Goal: Transaction & Acquisition: Obtain resource

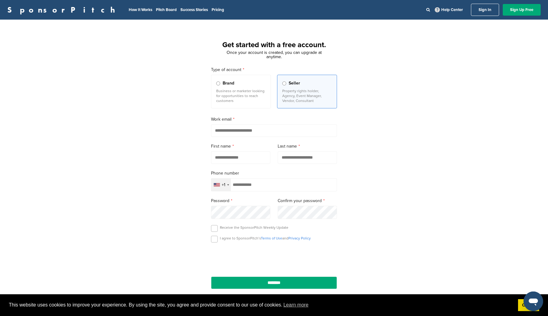
click at [245, 129] on input "email" at bounding box center [274, 130] width 126 height 13
type input "**********"
click at [238, 157] on input "text" at bounding box center [240, 157] width 59 height 13
type input "*******"
click at [289, 159] on input "text" at bounding box center [307, 157] width 59 height 13
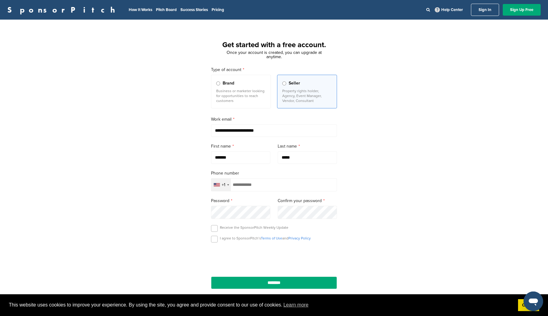
click at [285, 157] on input "*****" at bounding box center [307, 157] width 59 height 13
type input "*****"
click at [253, 184] on input "tel" at bounding box center [274, 184] width 126 height 13
type input "**********"
click at [214, 241] on label at bounding box center [214, 239] width 7 height 7
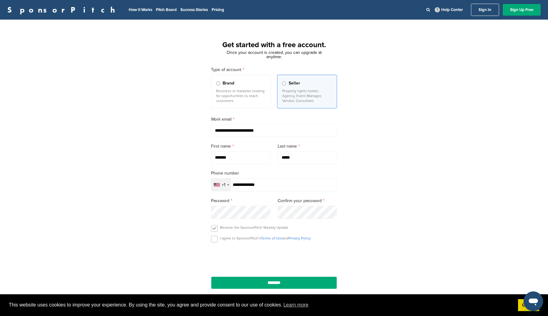
click at [214, 229] on label at bounding box center [214, 228] width 7 height 7
click at [249, 280] on input "********" at bounding box center [274, 282] width 126 height 13
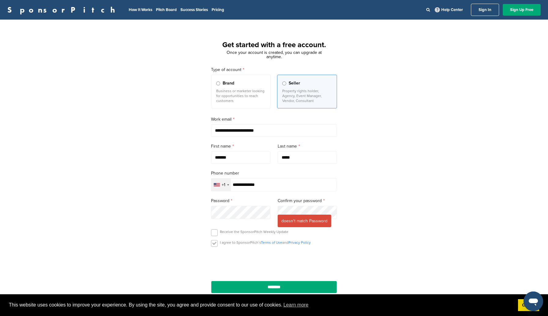
click at [215, 245] on label at bounding box center [214, 243] width 7 height 7
click at [216, 233] on label at bounding box center [214, 232] width 7 height 7
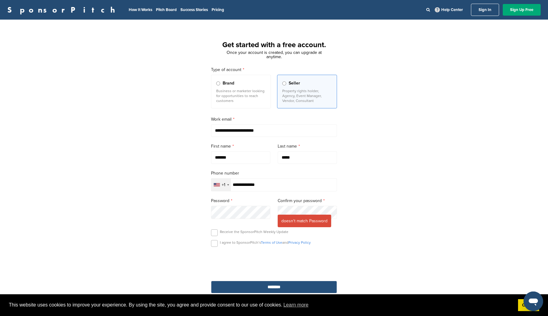
click at [252, 285] on input "********" at bounding box center [274, 287] width 126 height 13
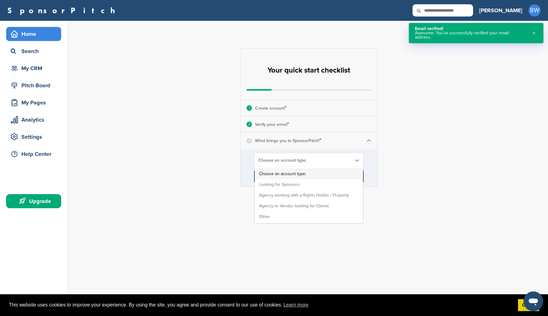
click at [284, 158] on span "Choose an account type:" at bounding box center [305, 160] width 93 height 5
click at [282, 184] on li "Looking for Sponsors" at bounding box center [309, 184] width 106 height 11
click at [286, 177] on input "****" at bounding box center [309, 176] width 110 height 12
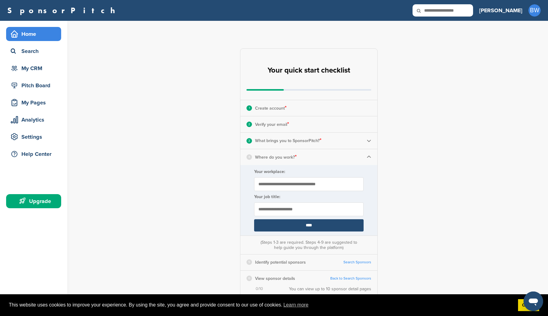
click at [285, 188] on input "Your workplace:" at bounding box center [309, 184] width 110 height 14
type input "**********"
click at [306, 209] on input "text" at bounding box center [309, 209] width 110 height 14
click at [259, 208] on input "**********" at bounding box center [309, 209] width 110 height 14
type input "**********"
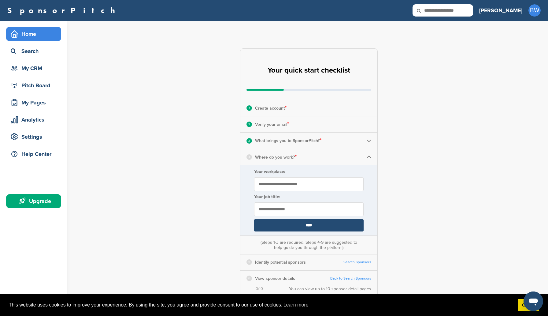
click at [283, 228] on input "****" at bounding box center [309, 225] width 110 height 12
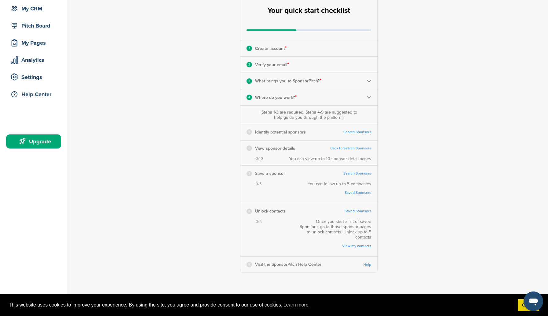
scroll to position [61, 0]
click at [356, 130] on link "Search Sponsors" at bounding box center [358, 131] width 28 height 5
click at [355, 130] on link "Search Sponsors" at bounding box center [358, 131] width 28 height 5
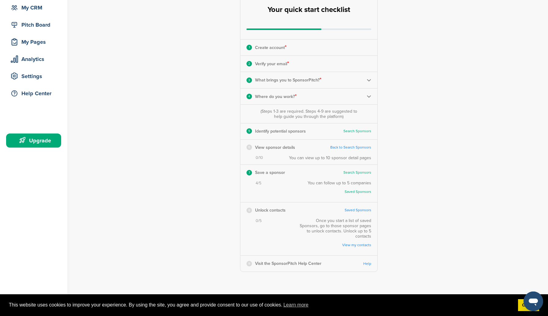
click at [355, 147] on link "Back to Search Sponsors" at bounding box center [350, 147] width 41 height 5
click at [370, 261] on link "Help" at bounding box center [367, 263] width 8 height 5
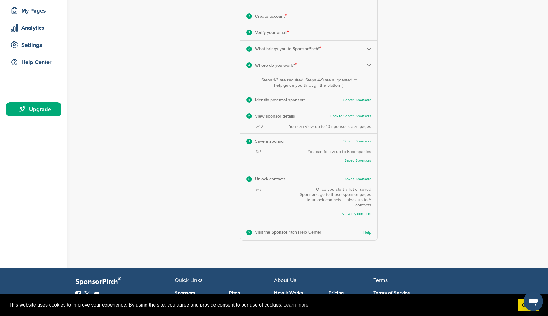
scroll to position [102, 0]
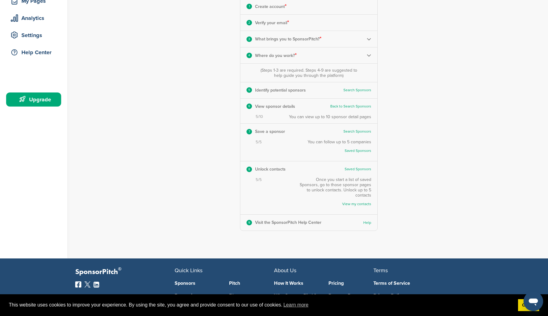
click at [346, 106] on link "Back to Search Sponsors" at bounding box center [350, 106] width 41 height 5
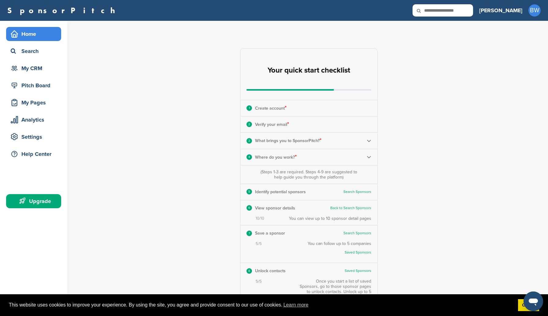
click at [32, 25] on div "Home Search My CRM Pitch Board My Pages Analytics Settings Help Center Upgrade" at bounding box center [33, 119] width 67 height 196
click at [29, 32] on div "Home" at bounding box center [35, 33] width 52 height 11
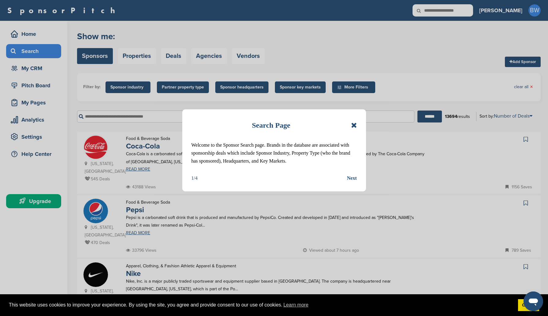
click at [352, 123] on icon at bounding box center [354, 124] width 6 height 7
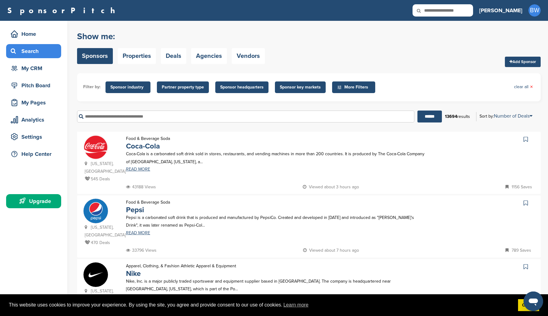
click at [524, 140] on icon at bounding box center [526, 139] width 4 height 6
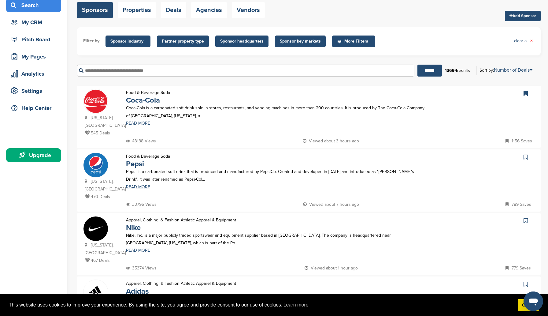
scroll to position [46, 0]
click at [524, 152] on link at bounding box center [526, 156] width 9 height 9
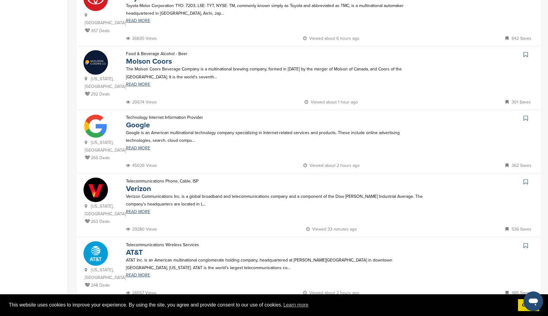
scroll to position [403, 0]
click at [525, 114] on icon at bounding box center [526, 117] width 4 height 6
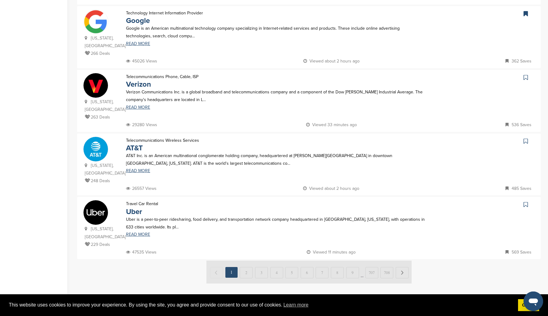
scroll to position [509, 0]
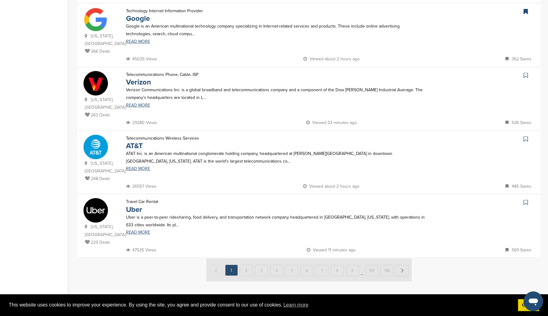
click at [527, 199] on icon at bounding box center [526, 202] width 4 height 6
click at [246, 258] on img at bounding box center [309, 269] width 205 height 23
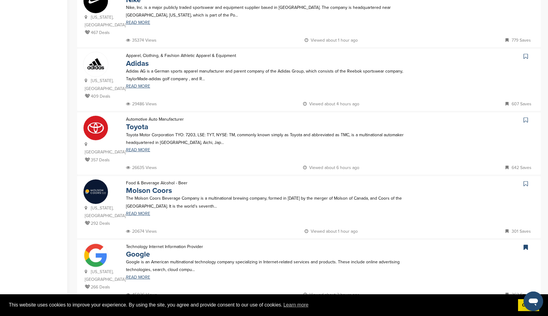
scroll to position [248, 0]
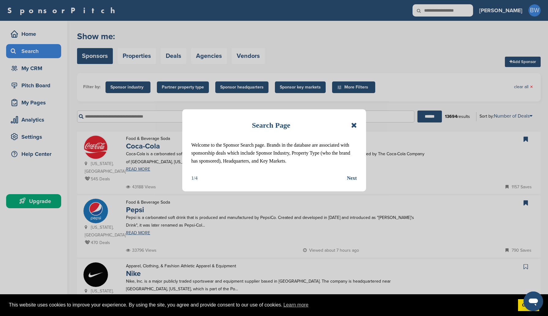
click at [348, 177] on div "Next" at bounding box center [352, 178] width 10 height 8
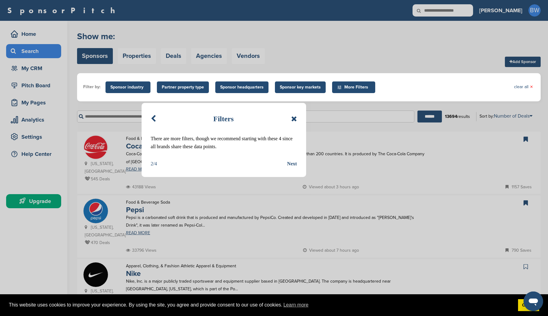
click at [295, 165] on div "Next" at bounding box center [292, 164] width 10 height 8
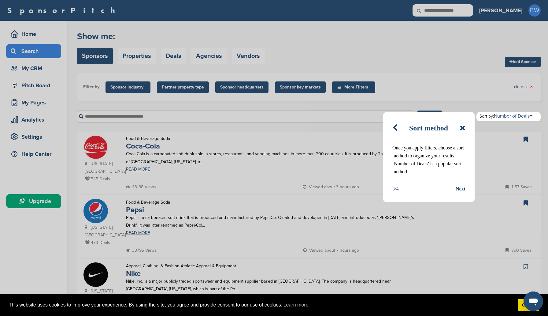
click at [460, 187] on div "Next" at bounding box center [461, 189] width 10 height 8
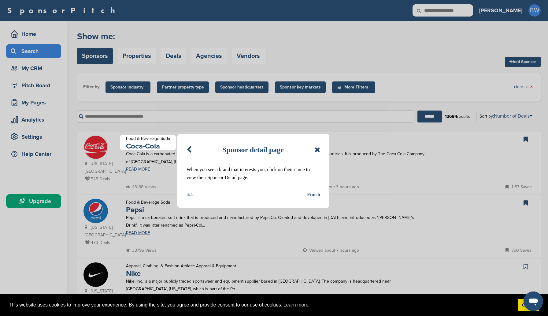
click at [312, 194] on div "Finish" at bounding box center [313, 195] width 13 height 8
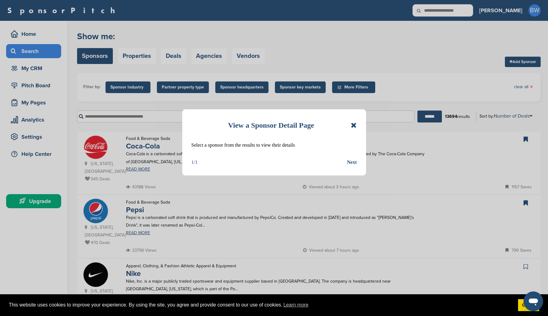
click at [352, 162] on div "Next" at bounding box center [352, 162] width 10 height 8
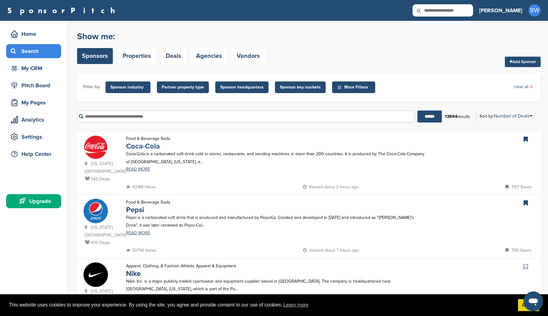
click at [145, 148] on link "Coca-Cola" at bounding box center [143, 146] width 34 height 9
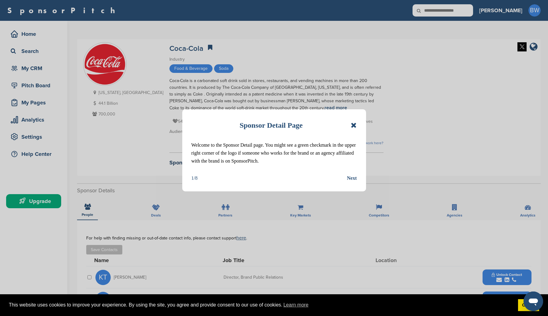
click at [350, 178] on div "Next" at bounding box center [352, 178] width 10 height 8
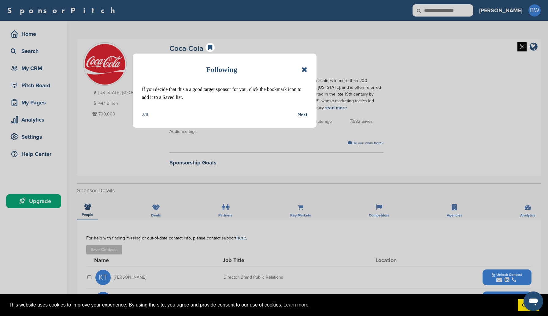
click at [306, 115] on div "Next" at bounding box center [303, 114] width 10 height 8
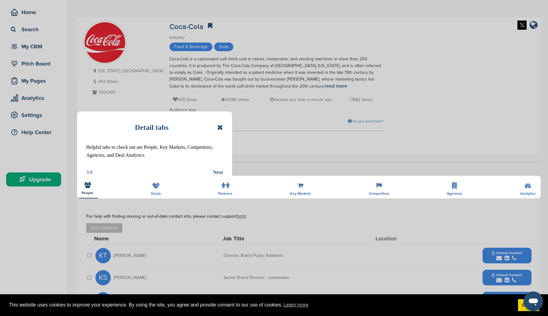
scroll to position [3, 0]
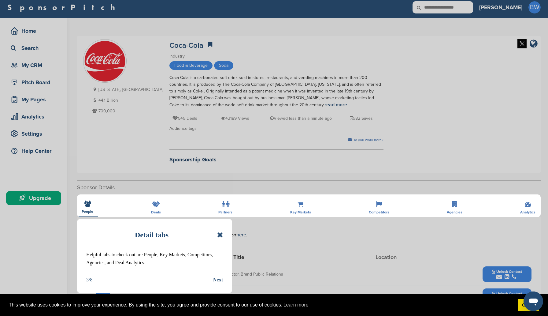
click at [218, 281] on div "Next" at bounding box center [218, 280] width 10 height 8
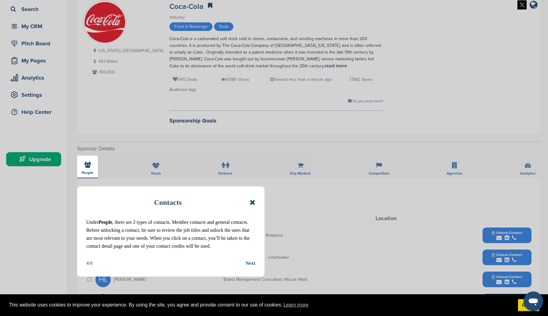
scroll to position [55, 0]
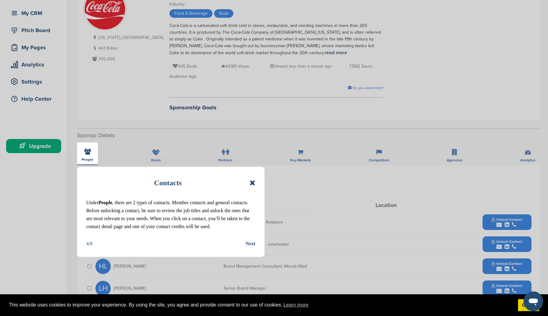
click at [249, 244] on div "Next" at bounding box center [251, 244] width 10 height 8
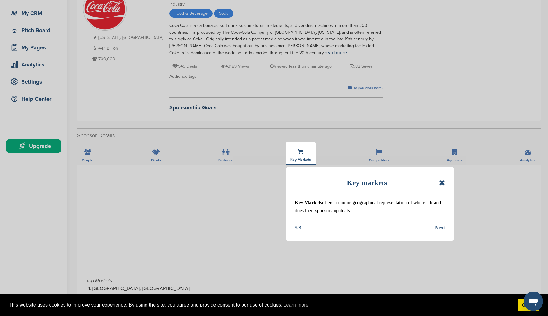
click at [440, 230] on div "Next" at bounding box center [440, 228] width 10 height 8
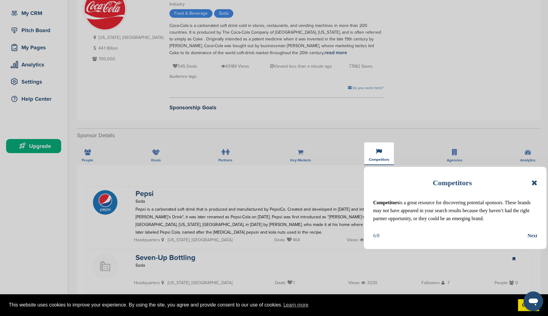
click at [532, 234] on div "Next" at bounding box center [533, 236] width 10 height 8
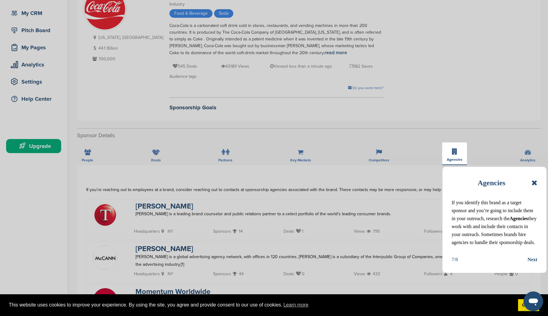
click at [536, 261] on div "Next" at bounding box center [533, 259] width 10 height 8
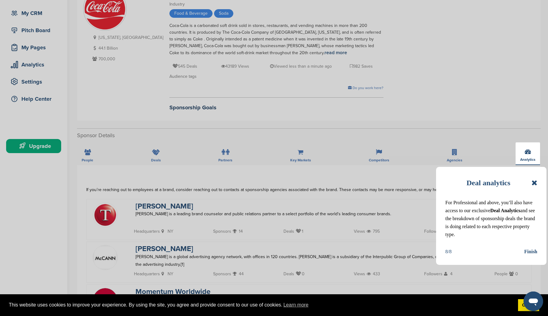
click at [531, 251] on div "Finish" at bounding box center [530, 252] width 13 height 8
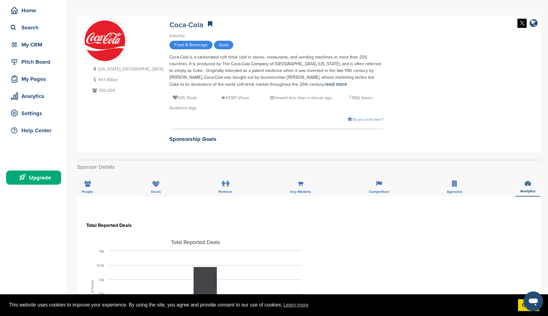
scroll to position [0, 0]
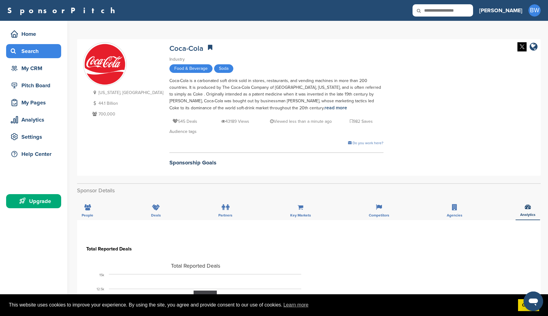
click at [46, 51] on div "Search" at bounding box center [35, 51] width 52 height 11
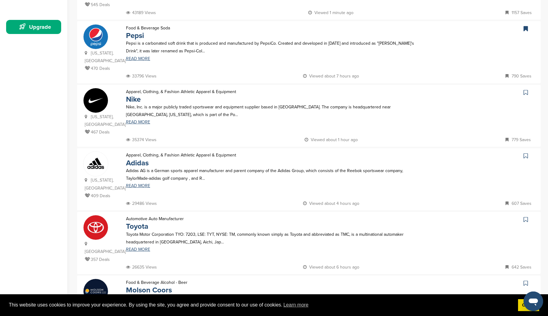
scroll to position [180, 0]
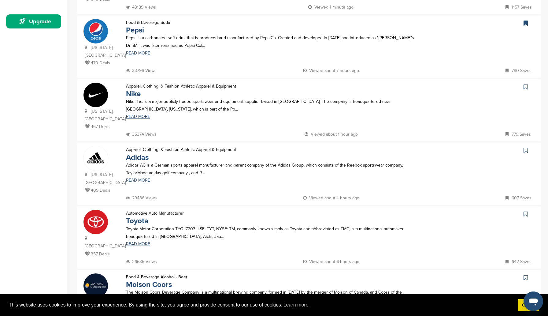
click at [524, 84] on icon at bounding box center [526, 87] width 4 height 6
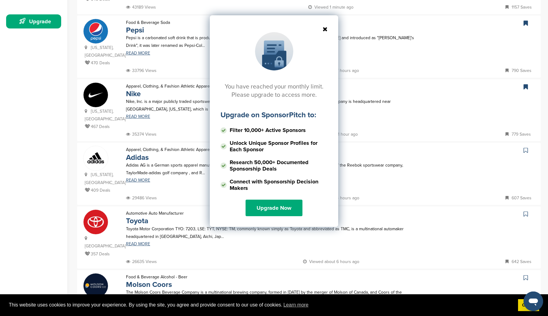
click at [323, 28] on icon at bounding box center [274, 29] width 107 height 6
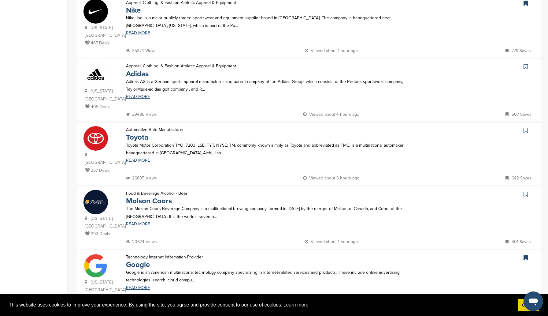
scroll to position [0, 0]
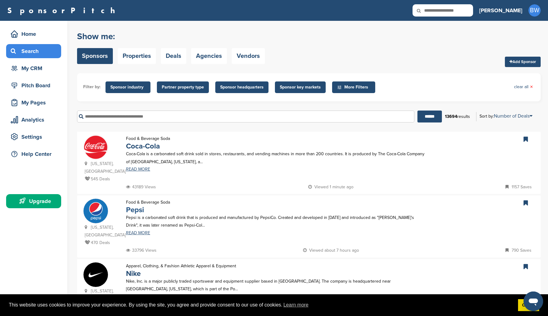
click at [133, 205] on link "Pepsi" at bounding box center [135, 209] width 18 height 9
click at [148, 145] on link "Coca-Cola" at bounding box center [143, 146] width 34 height 9
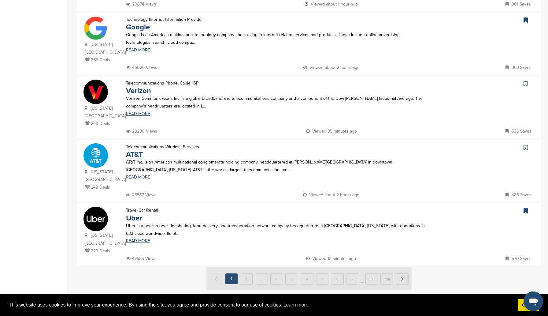
scroll to position [500, 0]
click at [133, 214] on link "Uber" at bounding box center [134, 218] width 16 height 9
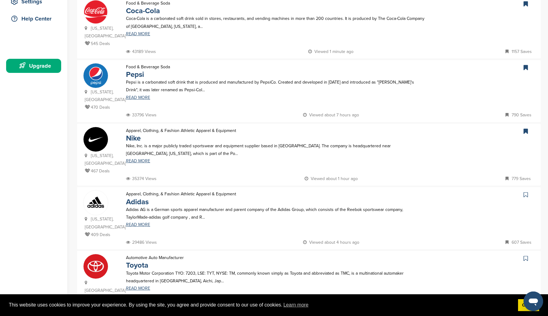
scroll to position [136, 0]
click at [134, 197] on link "Adidas" at bounding box center [137, 201] width 23 height 9
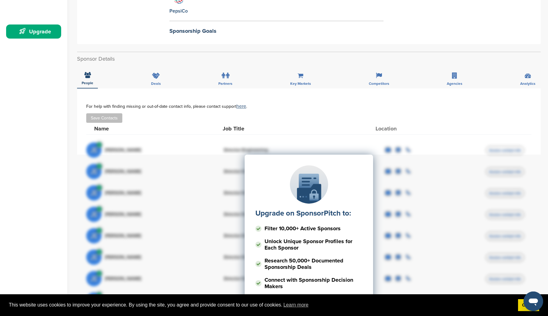
scroll to position [173, 0]
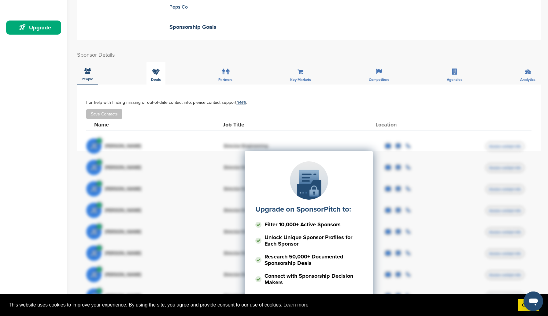
click at [156, 75] on div "Deals" at bounding box center [156, 73] width 19 height 23
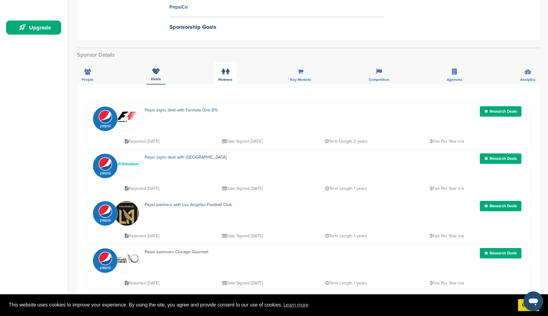
click at [231, 73] on div "Partners" at bounding box center [225, 73] width 23 height 23
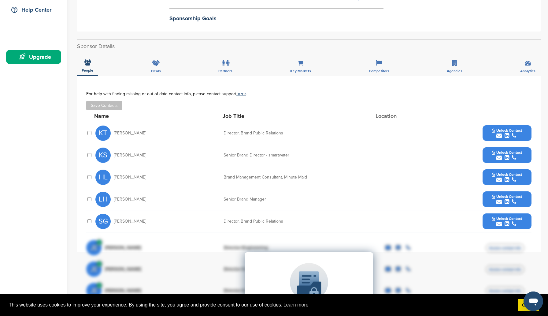
scroll to position [143, 0]
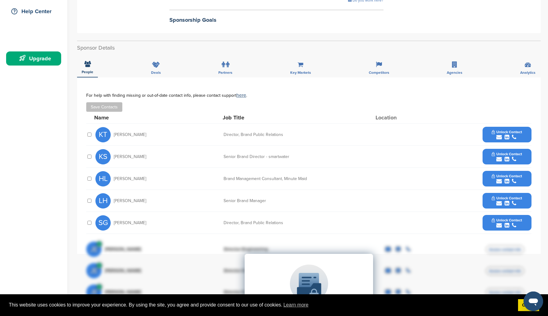
click at [511, 135] on div "submit" at bounding box center [507, 137] width 30 height 6
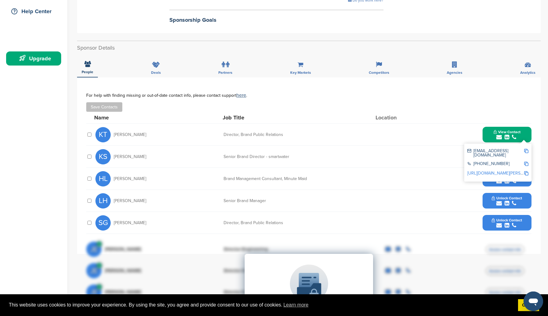
click at [526, 151] on img at bounding box center [526, 151] width 4 height 4
click at [527, 162] on img at bounding box center [526, 164] width 4 height 4
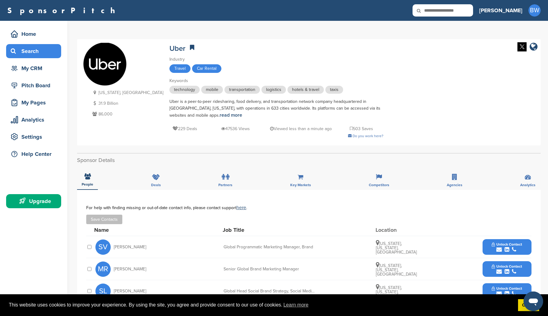
click at [37, 51] on div "Search" at bounding box center [35, 51] width 52 height 11
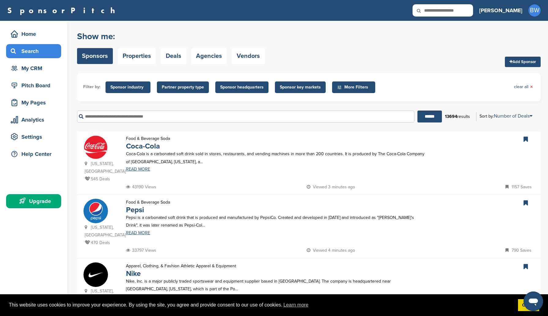
click at [355, 86] on span "More Filters" at bounding box center [354, 87] width 35 height 7
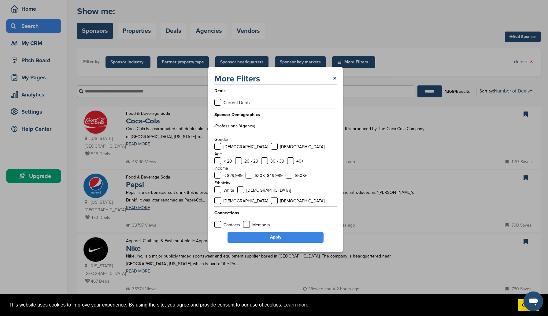
scroll to position [24, 0]
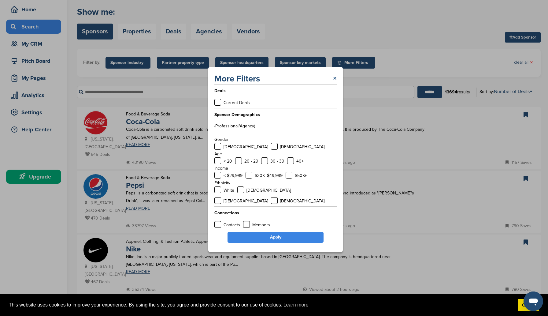
click at [336, 81] on link "×" at bounding box center [335, 78] width 4 height 11
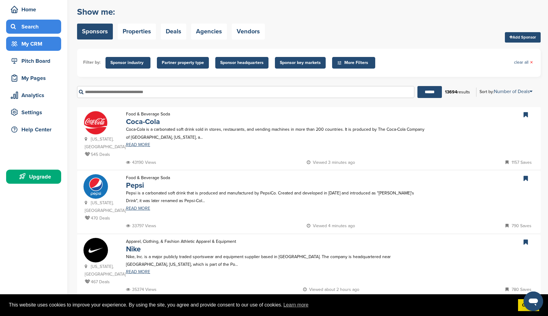
click at [39, 46] on div "My CRM" at bounding box center [35, 43] width 52 height 11
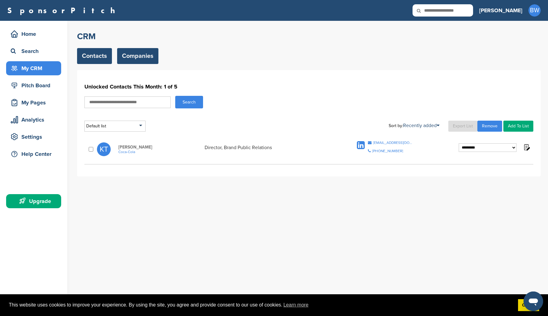
click at [123, 52] on link "Companies" at bounding box center [137, 56] width 41 height 16
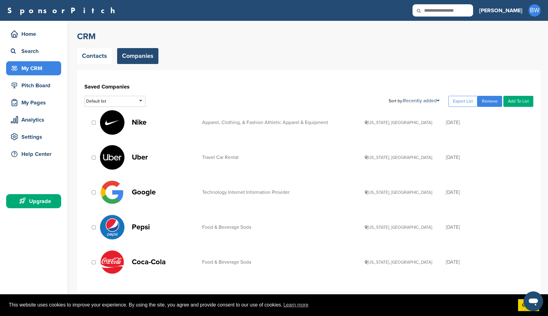
click at [141, 157] on p "Uber" at bounding box center [164, 157] width 64 height 8
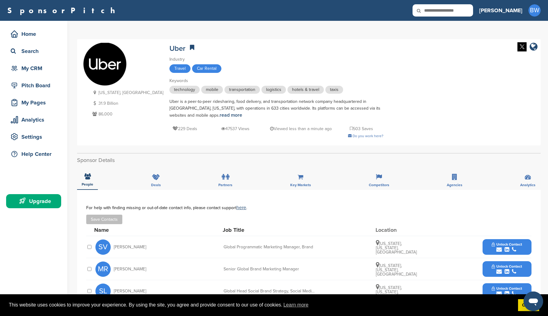
click at [509, 243] on span "Unlock Contact" at bounding box center [507, 244] width 30 height 4
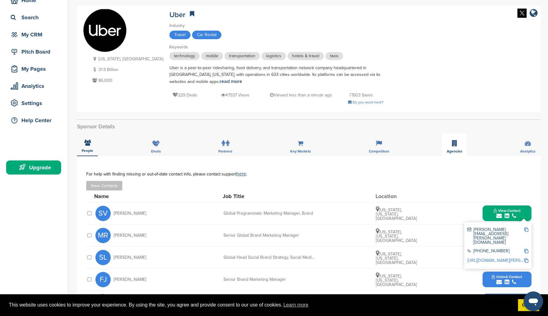
scroll to position [48, 0]
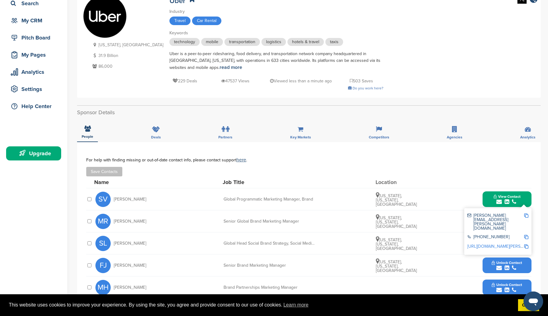
click at [525, 215] on img at bounding box center [526, 215] width 4 height 4
click at [300, 194] on div "SV Samantha Villanueva Global Programmatic Marketing Manager, Brand New York, N…" at bounding box center [313, 199] width 436 height 22
click at [526, 235] on img at bounding box center [526, 237] width 4 height 4
click at [518, 244] on link "http://www.linkedin.com/in/samantha-villanueva-40a81b100" at bounding box center [505, 246] width 75 height 5
click at [497, 253] on div "SL Suzanne Lindbergh Global Head Social Brand Strategy, Social Media and Conten…" at bounding box center [313, 243] width 436 height 22
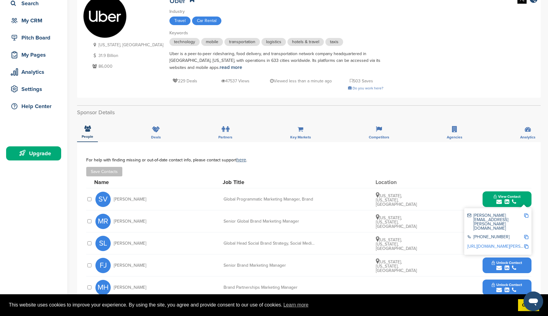
click at [431, 226] on div "MR Molly Reynolds Senior Global Brand Marketing Manager New York, New York, Uni…" at bounding box center [313, 221] width 436 height 22
click at [497, 194] on button "View Contact" at bounding box center [507, 199] width 42 height 18
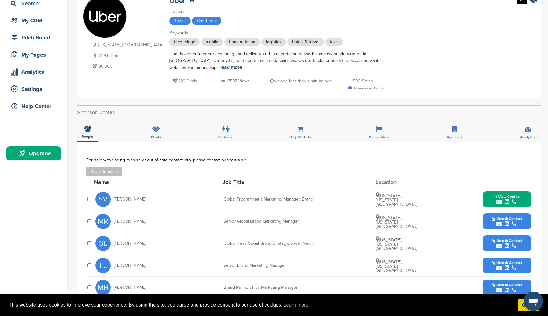
click at [501, 223] on icon "submit" at bounding box center [500, 224] width 6 height 6
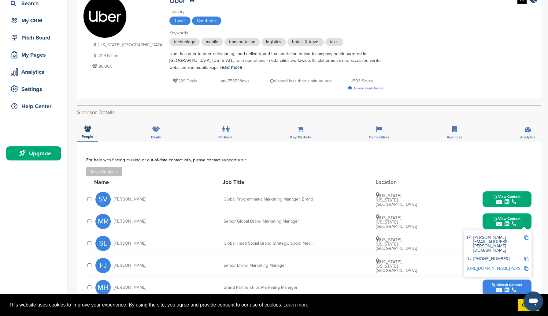
click at [493, 266] on link "http://www.linkedin.com/in/molly-reynolds-95841464" at bounding box center [505, 268] width 75 height 5
click at [525, 238] on img at bounding box center [526, 237] width 4 height 4
click at [527, 257] on img at bounding box center [526, 259] width 4 height 4
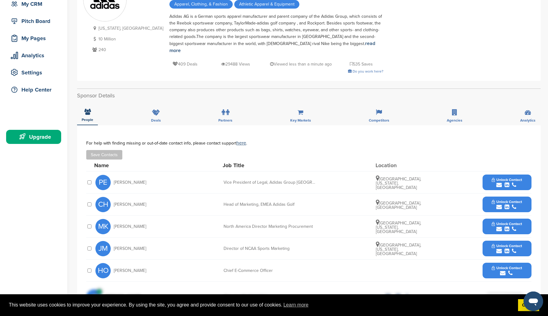
scroll to position [69, 0]
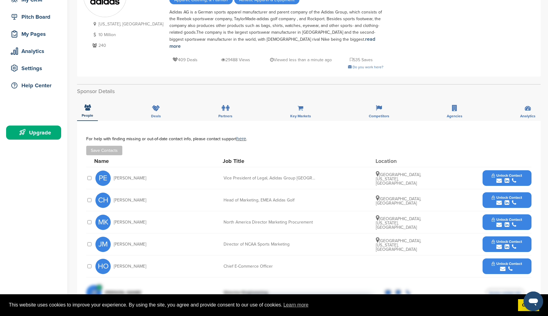
click at [506, 173] on span "Unlock Contact" at bounding box center [507, 175] width 30 height 4
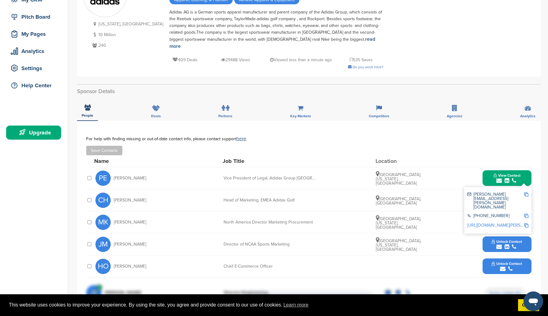
click at [496, 222] on link "[URL][DOMAIN_NAME][PERSON_NAME]" at bounding box center [505, 224] width 75 height 5
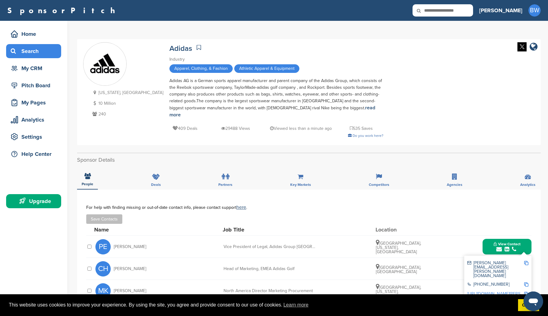
click at [22, 47] on div "Search" at bounding box center [35, 51] width 52 height 11
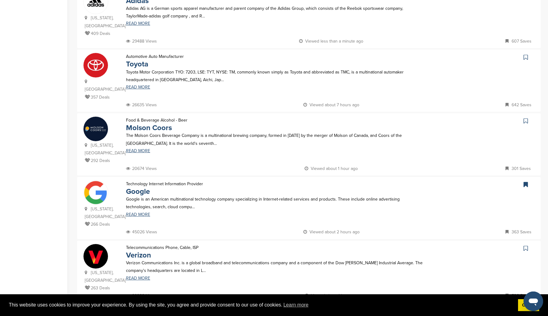
scroll to position [343, 0]
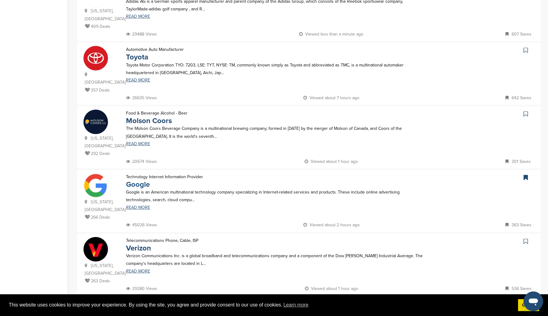
click at [138, 180] on link "Google" at bounding box center [138, 184] width 24 height 9
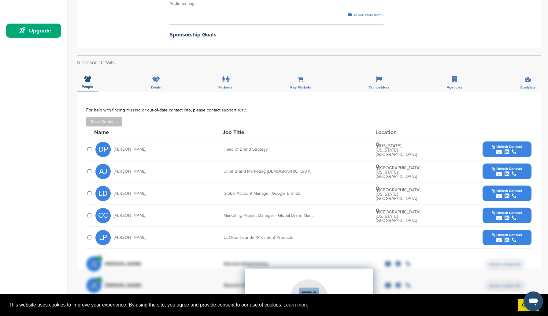
scroll to position [178, 0]
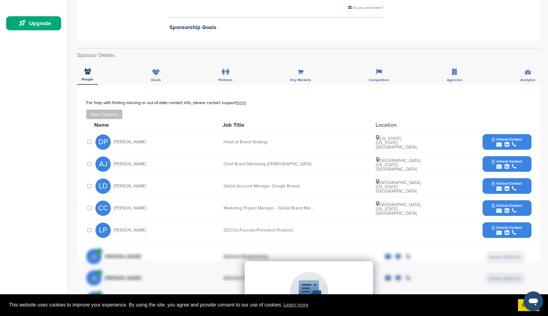
click at [505, 207] on span "Unlock Contact" at bounding box center [507, 205] width 30 height 4
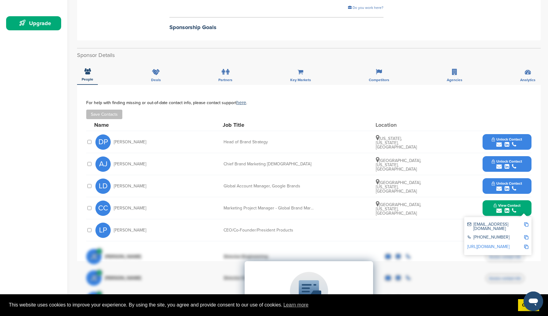
click at [492, 244] on link "[URL][DOMAIN_NAME]" at bounding box center [489, 246] width 42 height 5
click at [505, 185] on span "Unlock Contact" at bounding box center [507, 183] width 30 height 4
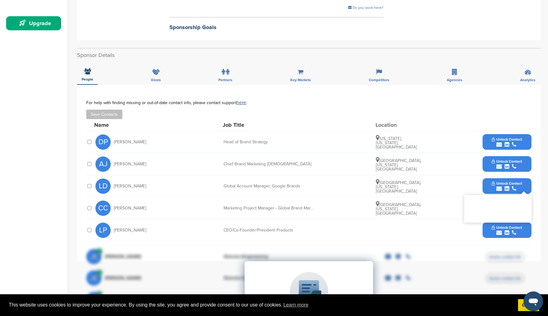
click at [502, 164] on div "submit" at bounding box center [507, 167] width 30 height 6
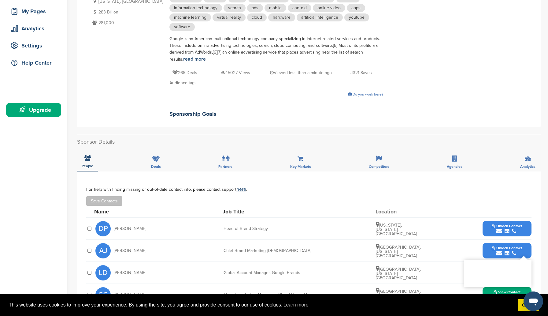
scroll to position [38, 0]
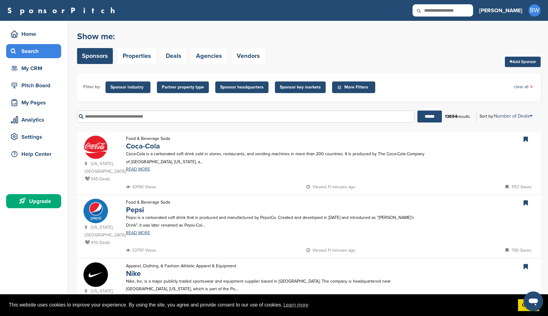
click at [194, 116] on input "text" at bounding box center [245, 116] width 337 height 12
type input "***"
click at [418, 110] on input "******" at bounding box center [430, 116] width 24 height 12
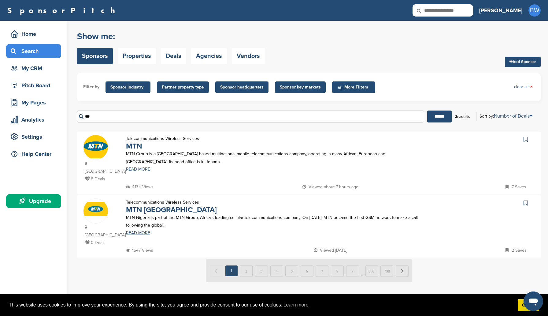
click at [173, 154] on p "MTN Group is a South Africa-based multinational mobile telecommunications compa…" at bounding box center [275, 157] width 299 height 15
click at [137, 146] on link "MTN" at bounding box center [134, 146] width 16 height 9
click at [190, 115] on input "***" at bounding box center [250, 116] width 347 height 12
click at [525, 138] on icon at bounding box center [526, 139] width 4 height 6
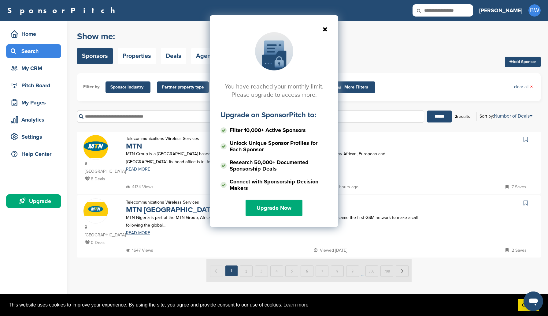
click at [324, 28] on icon at bounding box center [274, 29] width 107 height 6
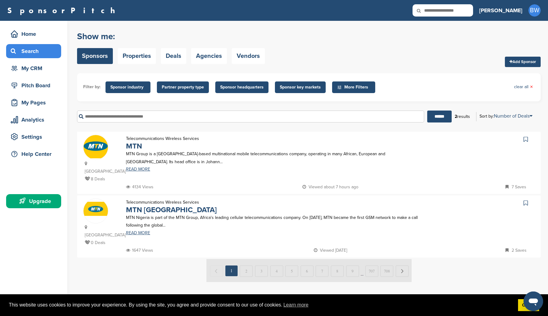
click at [183, 120] on input "text" at bounding box center [250, 116] width 347 height 12
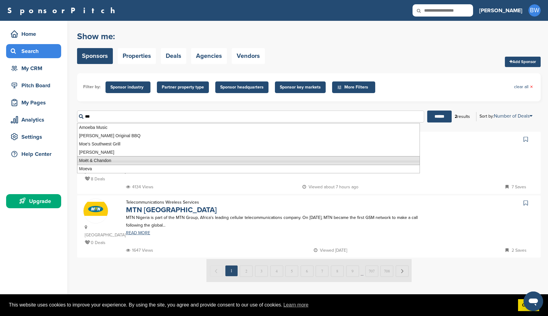
click at [157, 158] on li "Moët & Chandon" at bounding box center [248, 160] width 343 height 9
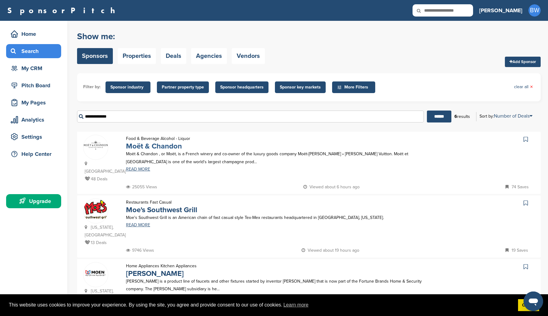
type input "**********"
click at [166, 146] on link "Moët & Chandon" at bounding box center [154, 146] width 56 height 9
click at [229, 118] on input "**********" at bounding box center [250, 116] width 347 height 12
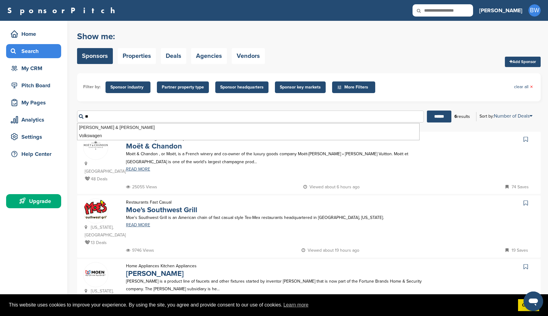
type input "*"
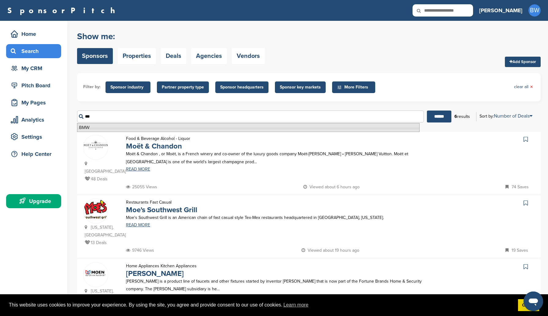
click at [211, 125] on li "BMW" at bounding box center [248, 127] width 343 height 9
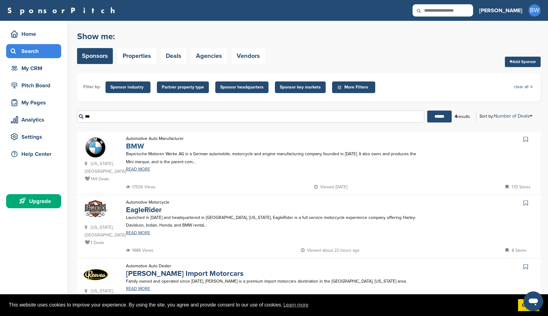
type input "***"
click at [136, 145] on link "BMW" at bounding box center [135, 146] width 18 height 9
click at [183, 127] on div "*** ****** 4 results Sort by: Number of Deals Sponsor Name Recently Added Numbe…" at bounding box center [309, 116] width 464 height 21
click at [182, 117] on input "***" at bounding box center [250, 116] width 347 height 12
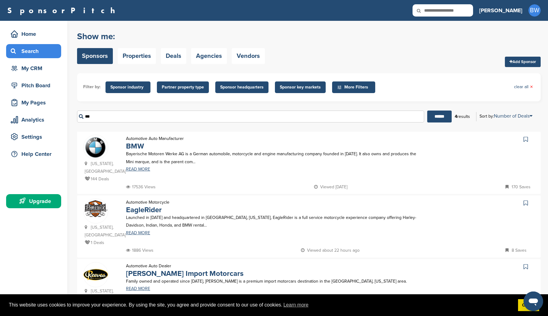
click at [182, 117] on input "***" at bounding box center [250, 116] width 347 height 12
type input "*"
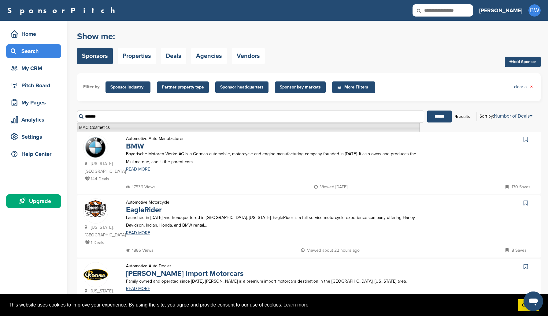
click at [171, 125] on li "MAC Cosmetics" at bounding box center [248, 127] width 343 height 9
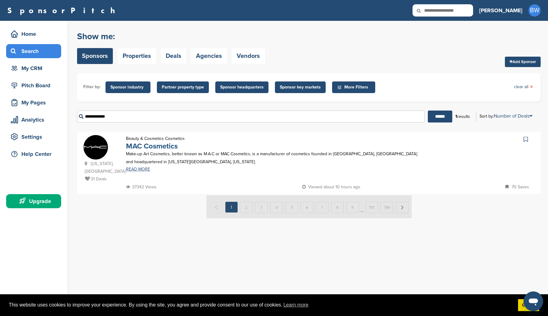
type input "**********"
click at [158, 145] on link "MAC Cosmetics" at bounding box center [152, 146] width 52 height 9
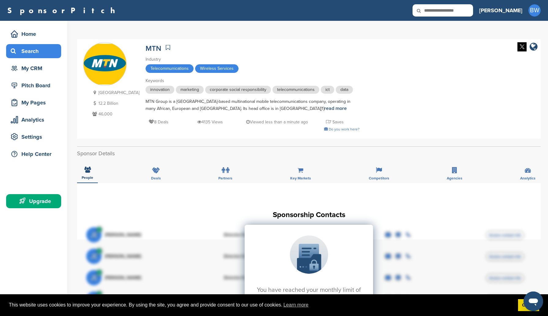
click at [36, 55] on div "Search" at bounding box center [35, 51] width 52 height 11
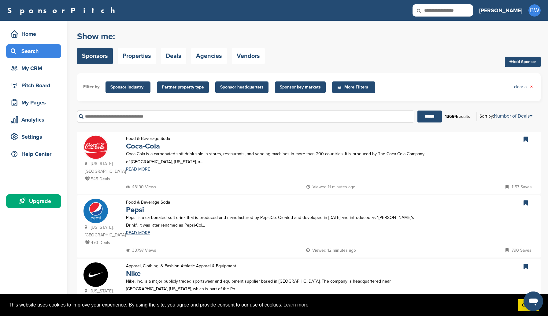
click at [153, 114] on input "text" at bounding box center [245, 116] width 337 height 12
type input "********"
click at [418, 110] on input "******" at bounding box center [430, 116] width 24 height 12
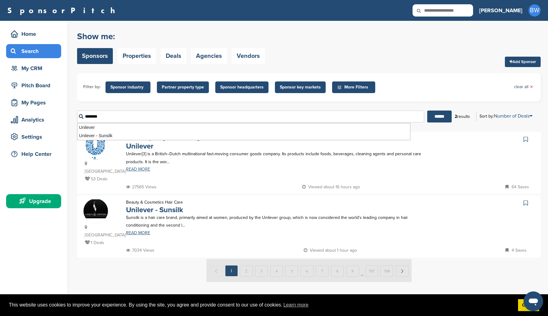
click at [210, 168] on link "READ MORE" at bounding box center [275, 169] width 299 height 4
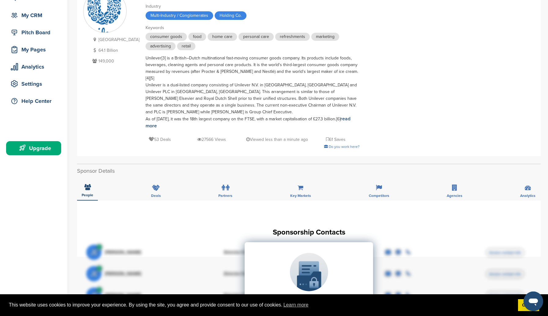
scroll to position [40, 0]
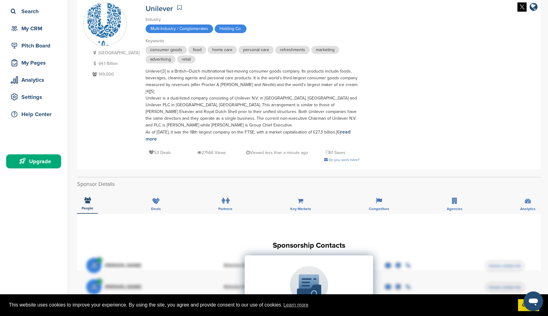
click at [177, 7] on icon at bounding box center [179, 8] width 4 height 6
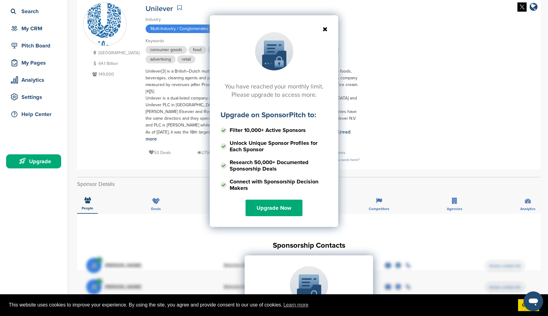
click at [323, 28] on icon at bounding box center [274, 29] width 107 height 6
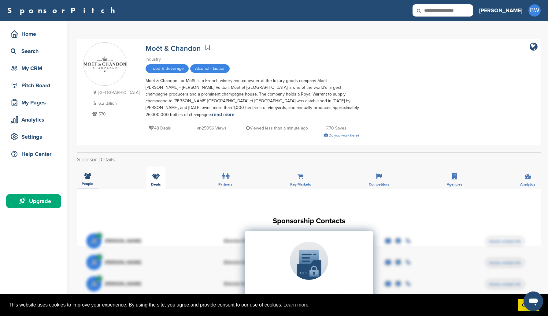
click at [153, 173] on icon at bounding box center [156, 176] width 8 height 6
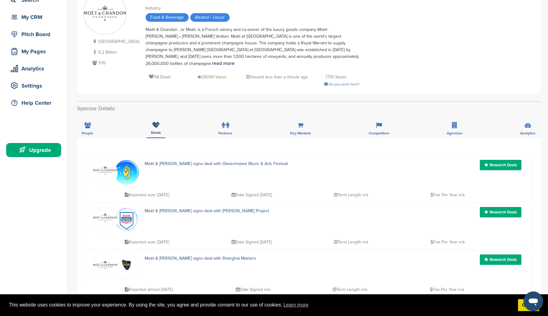
scroll to position [51, 0]
click at [231, 116] on div "Partners" at bounding box center [225, 127] width 23 height 23
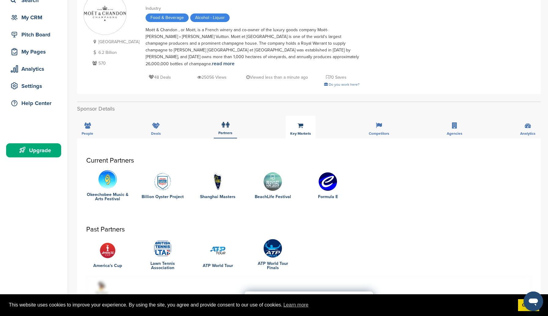
click at [295, 123] on div "Key Markets" at bounding box center [301, 127] width 30 height 23
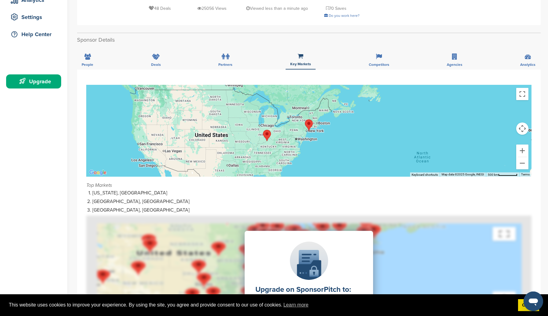
scroll to position [0, 0]
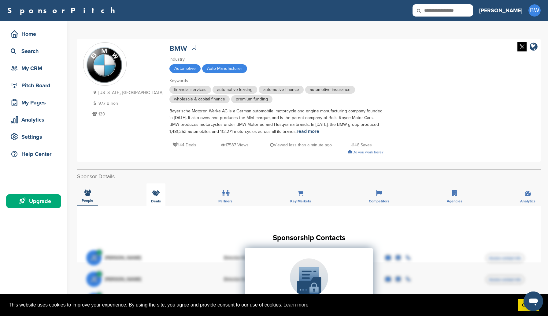
click at [149, 193] on div "Deals" at bounding box center [156, 194] width 19 height 23
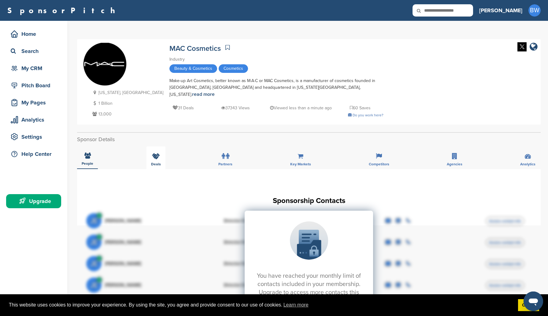
click at [156, 148] on div "Deals" at bounding box center [156, 157] width 19 height 23
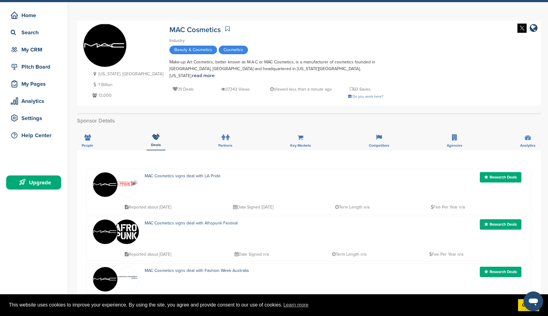
scroll to position [20, 0]
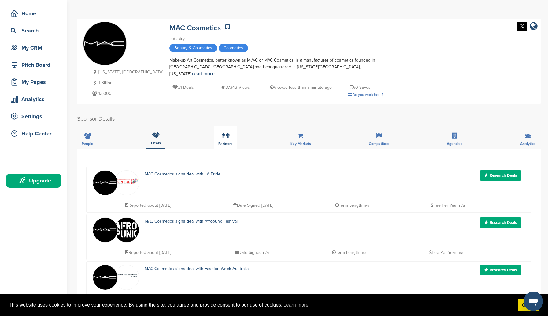
click at [226, 132] on icon at bounding box center [227, 135] width 3 height 6
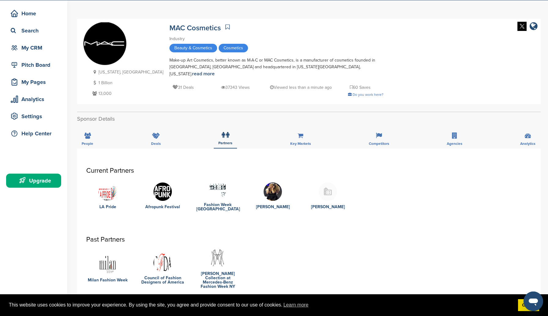
scroll to position [0, 0]
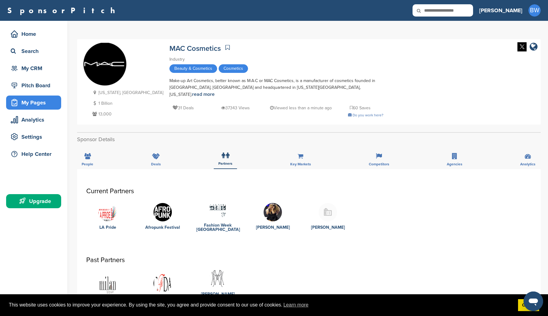
click at [51, 100] on div "My Pages" at bounding box center [35, 102] width 52 height 11
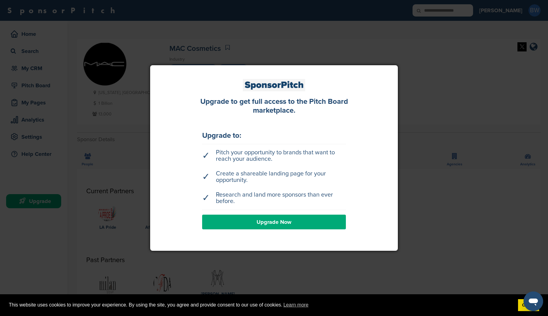
click at [136, 178] on div at bounding box center [274, 158] width 548 height 316
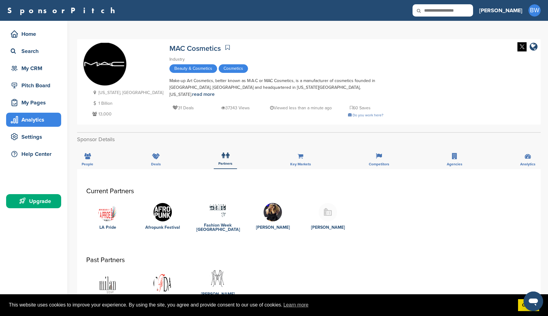
click at [42, 125] on div "Analytics" at bounding box center [35, 119] width 52 height 11
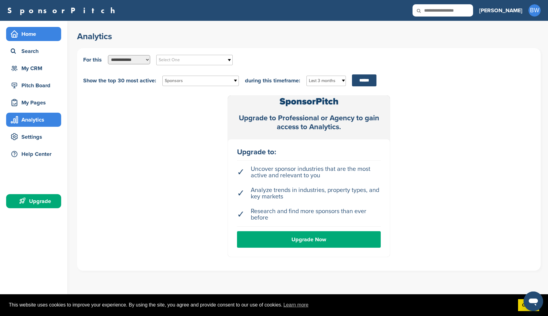
click at [27, 33] on div "Home" at bounding box center [35, 33] width 52 height 11
click at [28, 34] on div "Home" at bounding box center [35, 33] width 52 height 11
click at [44, 36] on div "Home" at bounding box center [35, 33] width 52 height 11
click at [48, 200] on div "Upgrade" at bounding box center [35, 201] width 52 height 11
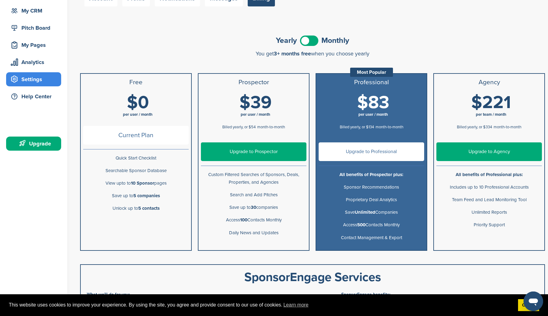
scroll to position [12, 0]
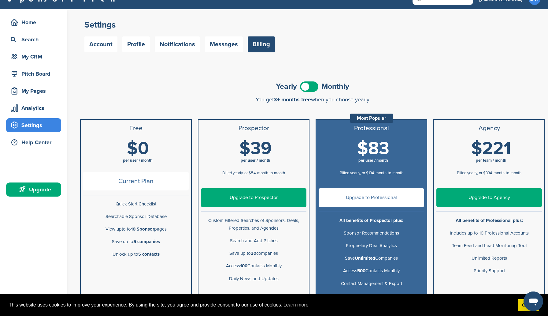
click at [305, 86] on span at bounding box center [309, 86] width 18 height 10
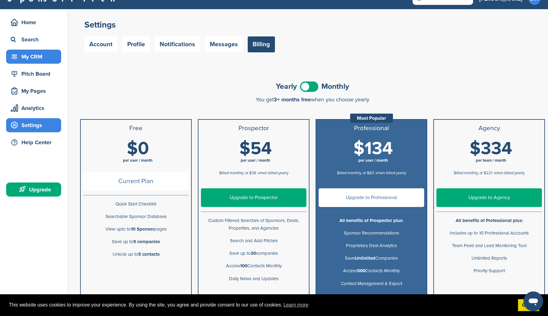
click at [49, 57] on div "My CRM" at bounding box center [35, 56] width 52 height 11
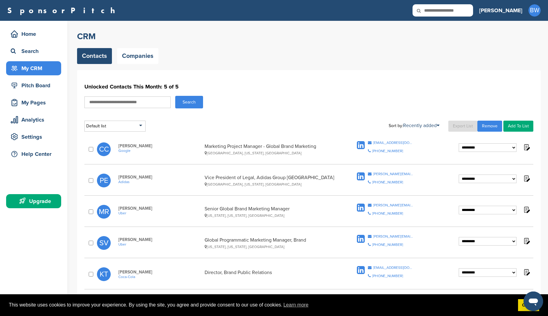
click at [359, 144] on icon at bounding box center [361, 145] width 8 height 9
click at [363, 176] on icon at bounding box center [361, 176] width 8 height 9
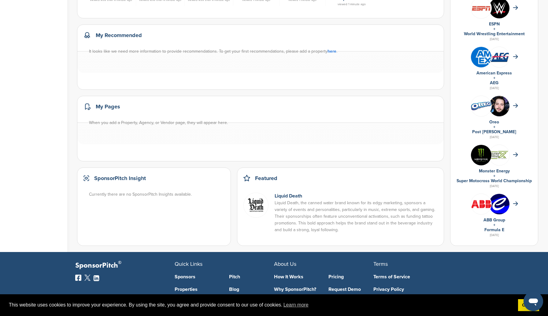
scroll to position [300, 0]
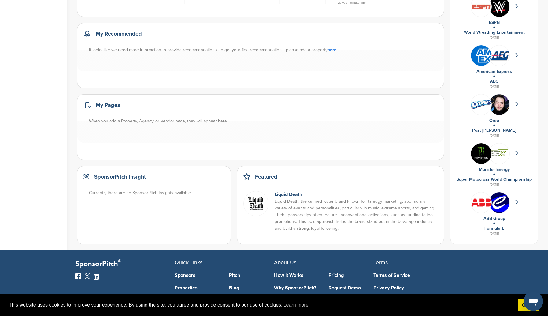
click at [499, 112] on img at bounding box center [499, 109] width 20 height 31
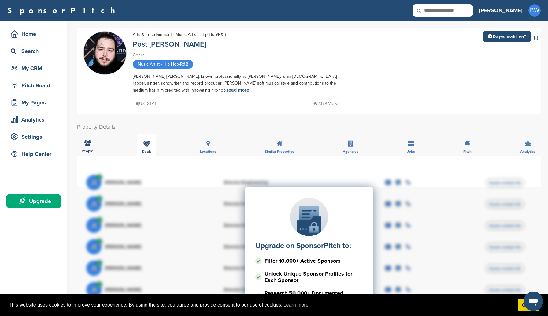
click at [143, 145] on icon at bounding box center [147, 143] width 8 height 6
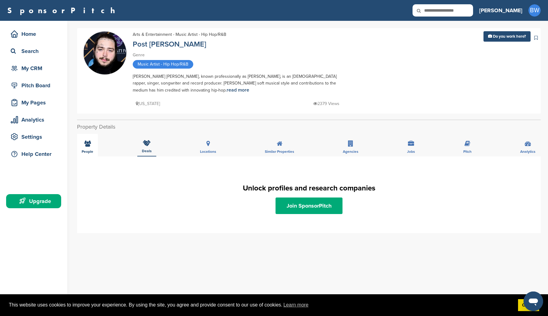
click at [77, 141] on div "People" at bounding box center [87, 145] width 21 height 23
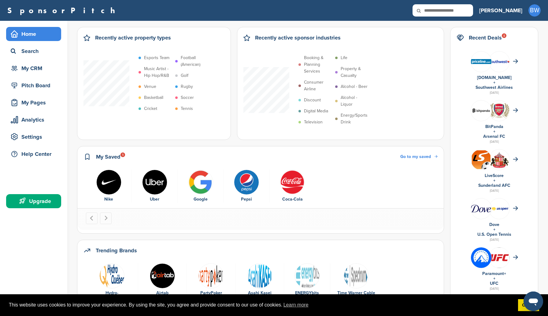
click at [247, 38] on icon at bounding box center [247, 38] width 7 height 6
click at [349, 99] on p "Alcohol - Liquor" at bounding box center [355, 100] width 28 height 13
click at [345, 102] on p "Alcohol - Liquor" at bounding box center [355, 100] width 28 height 13
click at [37, 63] on div "My CRM" at bounding box center [35, 68] width 52 height 11
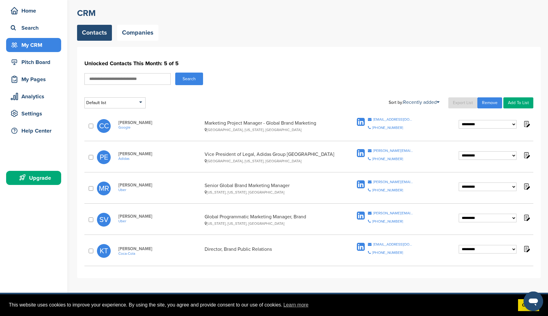
scroll to position [28, 0]
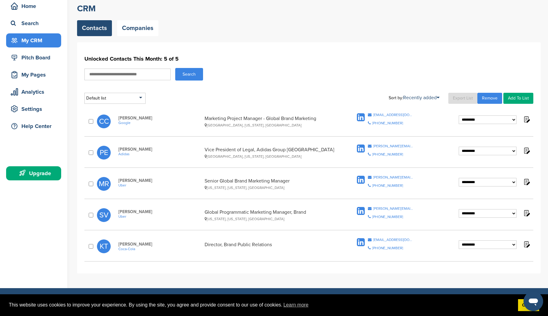
click at [362, 182] on icon at bounding box center [361, 179] width 8 height 9
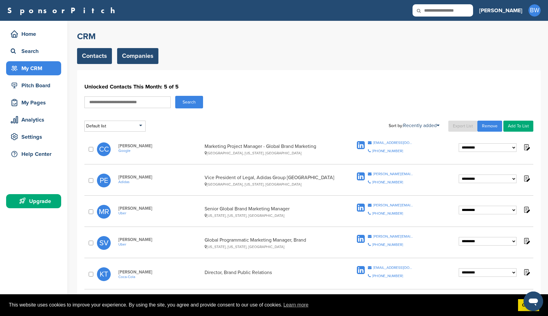
click at [142, 56] on link "Companies" at bounding box center [137, 56] width 41 height 16
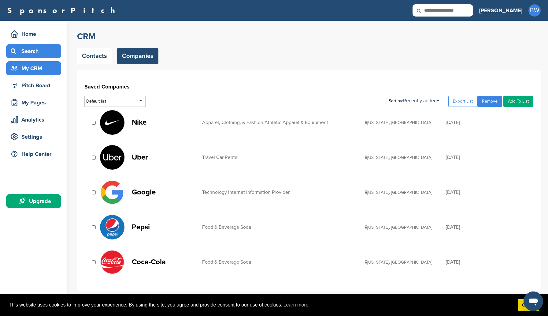
click at [44, 54] on div "Search" at bounding box center [35, 51] width 52 height 11
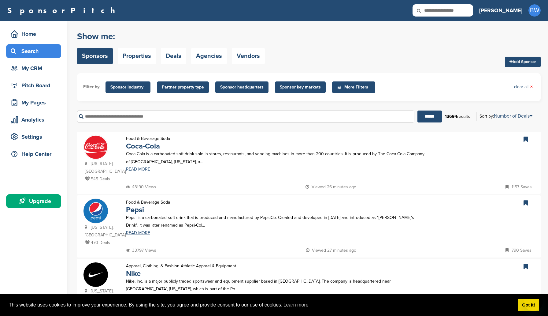
click at [166, 117] on input "text" at bounding box center [245, 116] width 337 height 12
type input "***"
click at [418, 110] on input "******" at bounding box center [430, 116] width 24 height 12
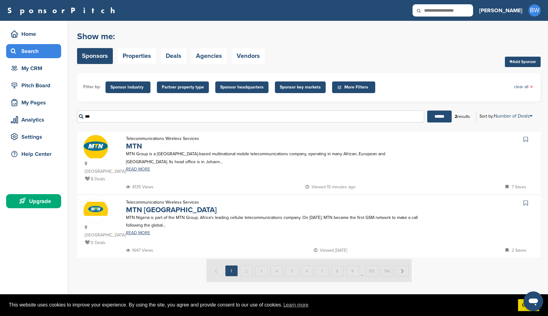
click at [446, 128] on div "Show me: Sponsors Properties Deals Agencies Vendors Add Sponsor Filter by: Spon…" at bounding box center [309, 155] width 464 height 255
click at [134, 147] on link "MTN" at bounding box center [134, 146] width 16 height 9
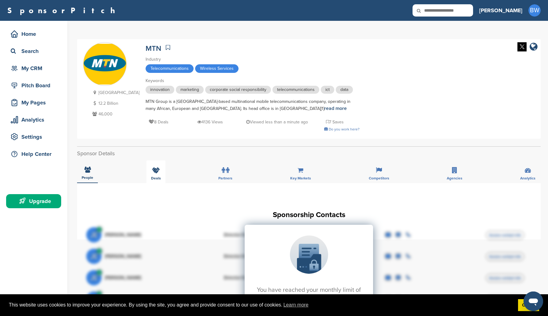
click at [161, 167] on div "Deals" at bounding box center [156, 171] width 19 height 23
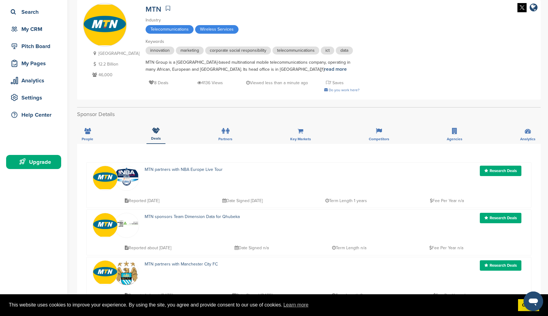
scroll to position [54, 0]
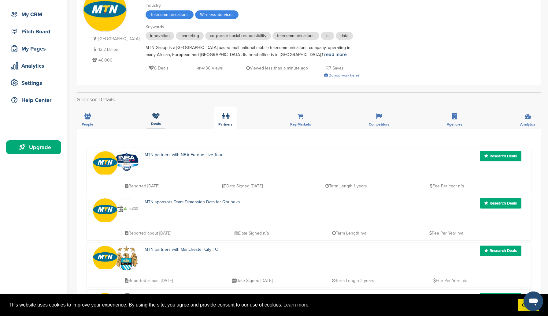
click at [231, 118] on div "Partners" at bounding box center [225, 117] width 23 height 23
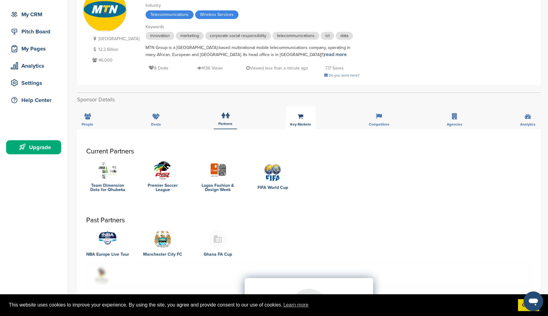
click at [306, 115] on div "Key Markets" at bounding box center [301, 117] width 30 height 23
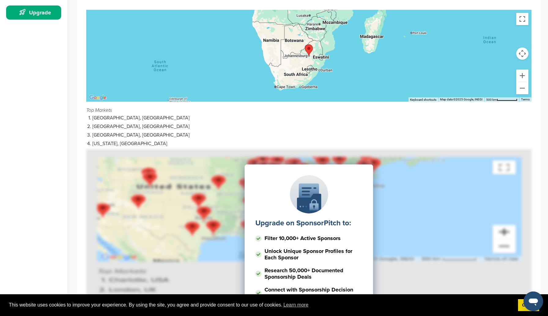
scroll to position [0, 0]
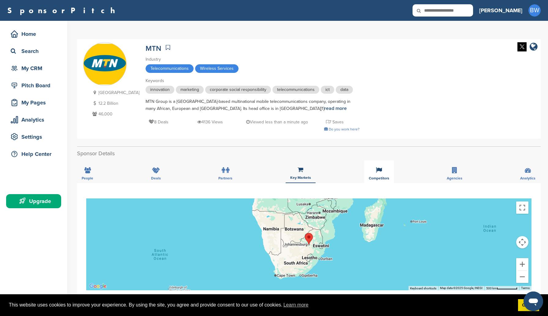
click at [387, 175] on div "Competitors" at bounding box center [379, 171] width 30 height 23
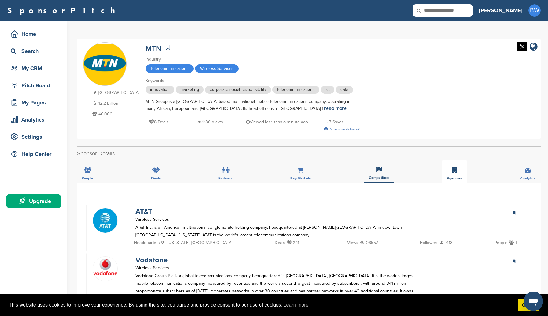
click at [457, 172] on icon at bounding box center [454, 170] width 5 height 6
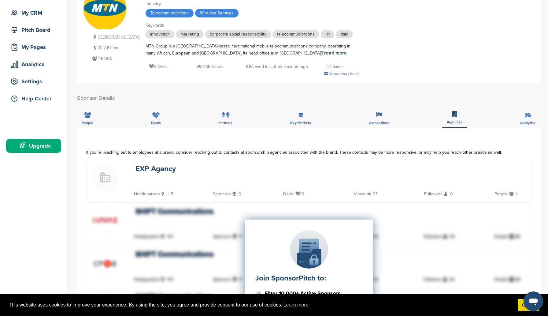
scroll to position [56, 0]
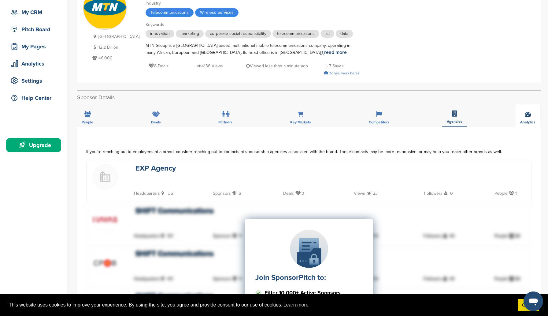
click at [93, 120] on span "Analytics" at bounding box center [88, 122] width 12 height 4
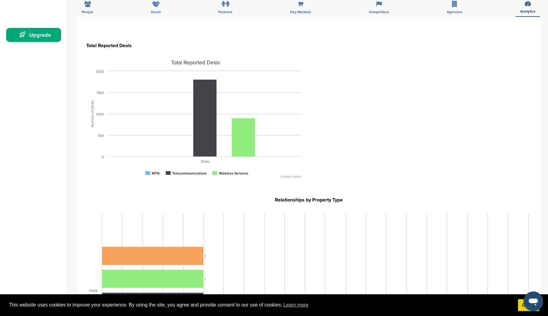
scroll to position [0, 0]
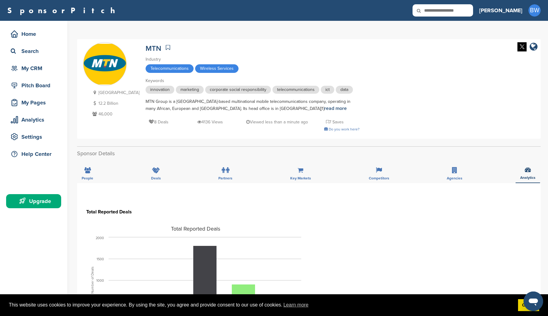
drag, startPoint x: 119, startPoint y: 101, endPoint x: 98, endPoint y: 101, distance: 21.4
click at [98, 101] on p "12.2 Billion" at bounding box center [115, 103] width 49 height 8
click at [125, 105] on p "12.2 Billion" at bounding box center [115, 103] width 49 height 8
drag, startPoint x: 121, startPoint y: 104, endPoint x: 100, endPoint y: 105, distance: 21.1
click at [100, 105] on p "12.2 Billion" at bounding box center [115, 103] width 49 height 8
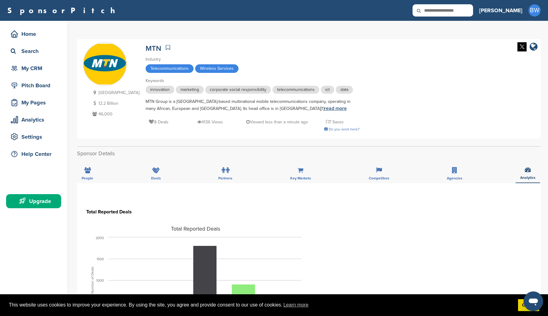
click at [324, 106] on link "read more" at bounding box center [335, 108] width 23 height 6
click at [41, 89] on div "Pitch Board" at bounding box center [35, 85] width 52 height 11
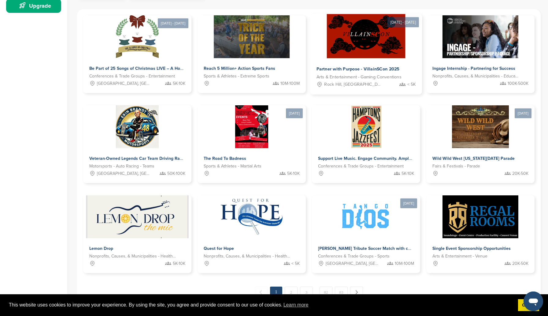
scroll to position [196, 0]
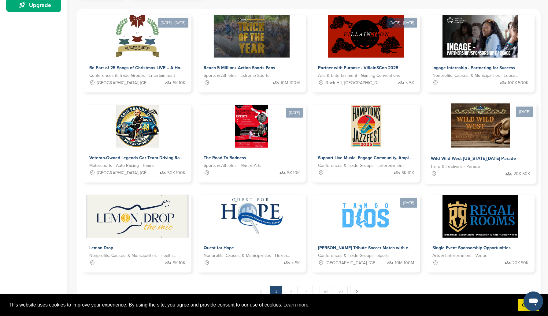
click at [498, 129] on img at bounding box center [480, 125] width 59 height 44
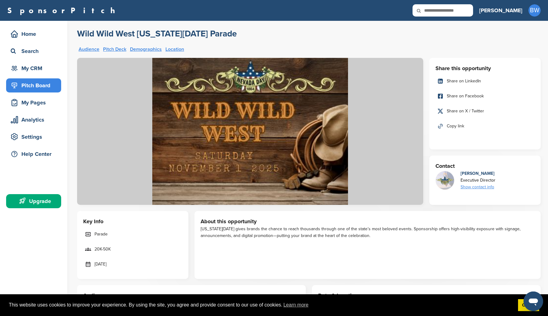
click at [36, 82] on div "Pitch Board" at bounding box center [35, 85] width 52 height 11
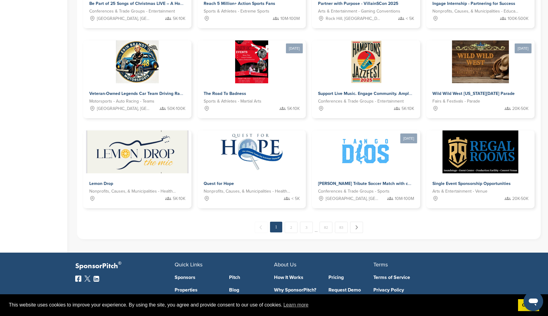
scroll to position [291, 0]
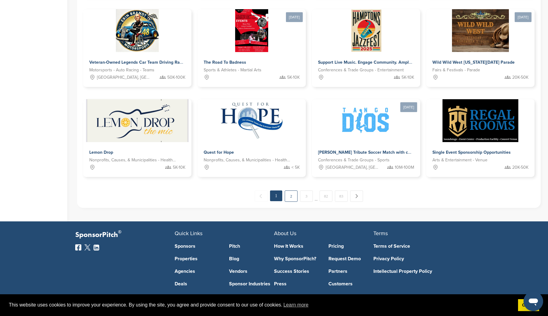
click at [294, 195] on link "2" at bounding box center [291, 195] width 13 height 11
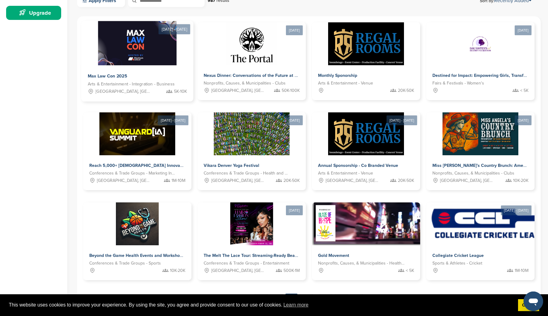
scroll to position [0, 0]
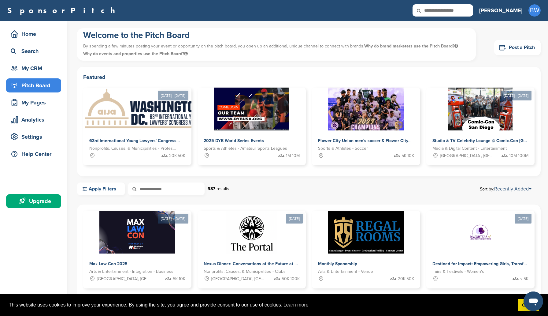
click at [110, 188] on link "Apply Filters" at bounding box center [101, 188] width 48 height 13
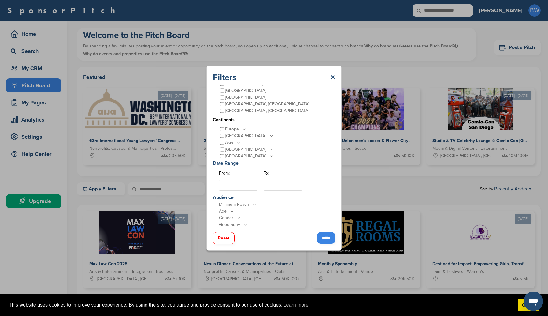
scroll to position [55, 0]
click at [269, 155] on icon at bounding box center [271, 153] width 5 height 5
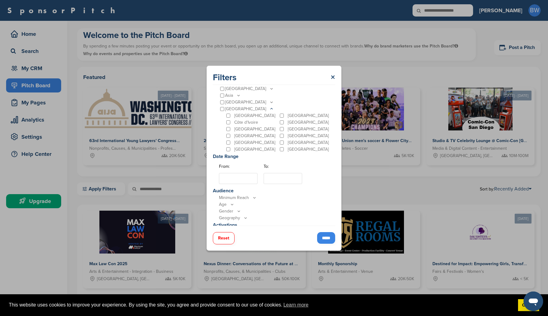
scroll to position [106, 0]
click at [330, 238] on input "*****" at bounding box center [326, 238] width 18 height 12
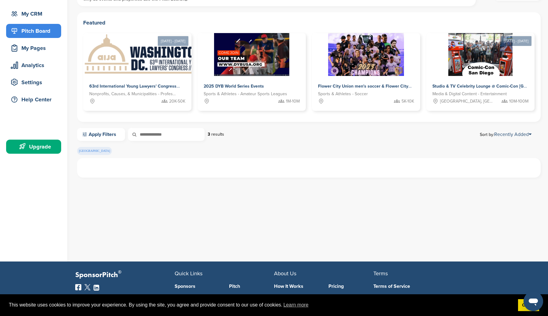
scroll to position [0, 0]
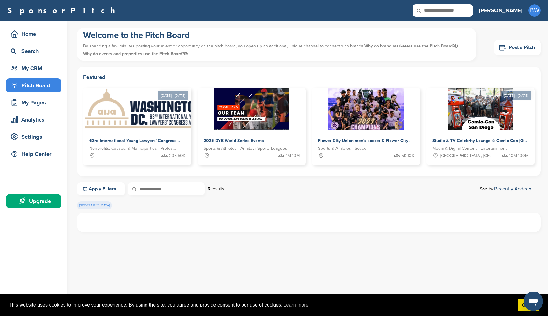
click at [89, 204] on span "[GEOGRAPHIC_DATA]" at bounding box center [94, 205] width 35 height 8
click at [106, 188] on link "Apply Filters" at bounding box center [101, 188] width 48 height 13
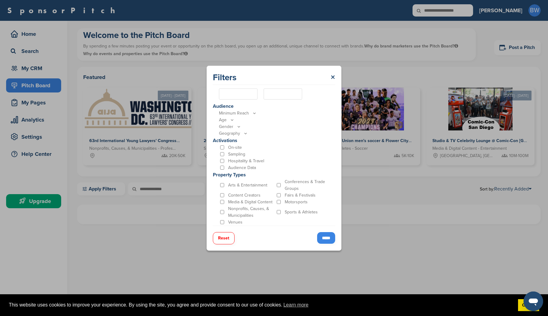
scroll to position [2, 0]
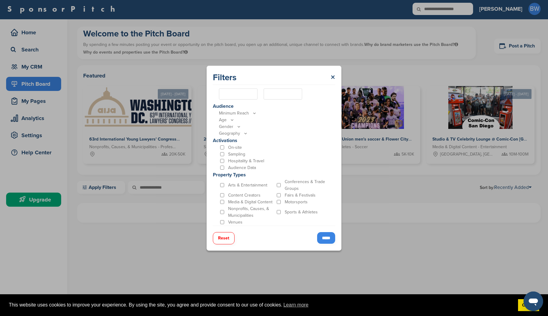
click at [328, 240] on input "*****" at bounding box center [326, 238] width 18 height 12
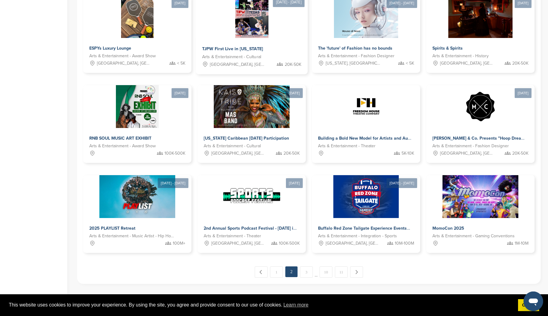
scroll to position [224, 0]
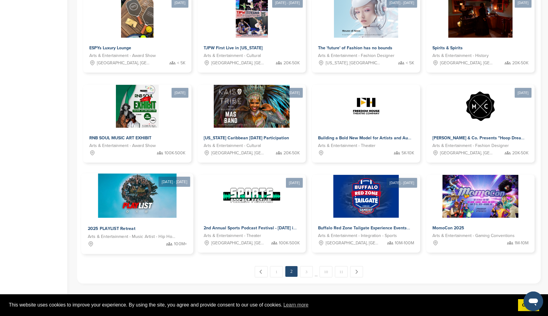
click at [153, 201] on img at bounding box center [137, 195] width 79 height 44
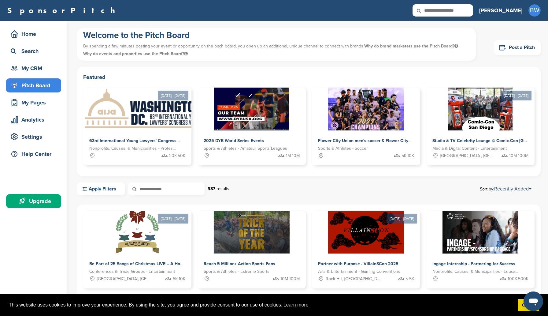
click at [114, 187] on link "Apply Filters" at bounding box center [101, 188] width 48 height 13
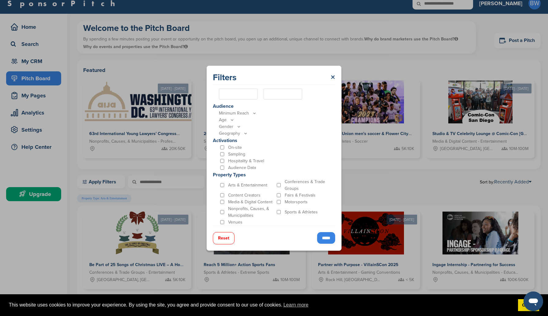
scroll to position [11, 0]
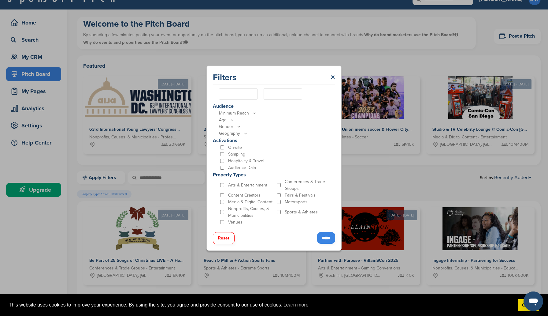
click at [324, 237] on input "*****" at bounding box center [326, 238] width 18 height 12
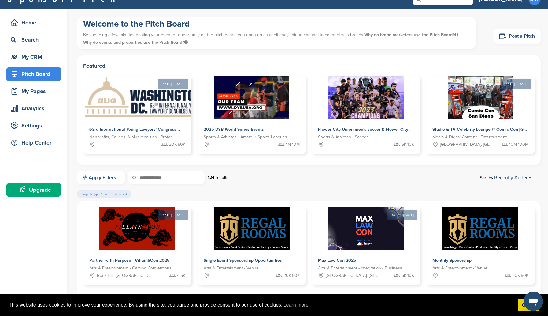
click at [102, 175] on link "Apply Filters" at bounding box center [101, 177] width 48 height 13
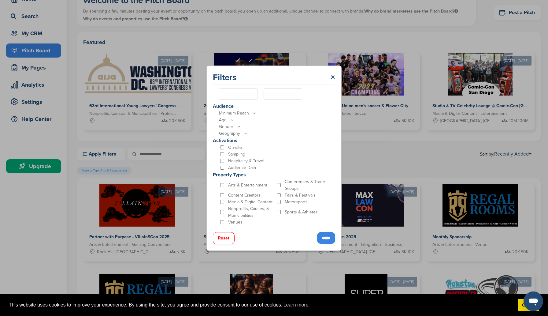
scroll to position [38, 0]
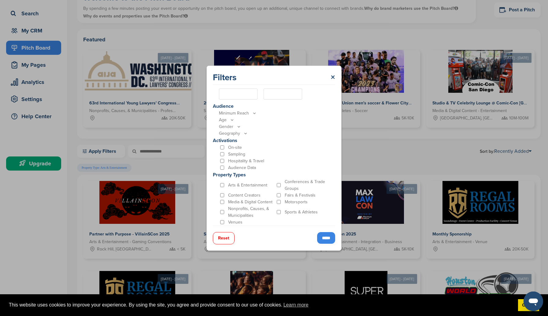
click at [329, 240] on input "*****" at bounding box center [326, 238] width 18 height 12
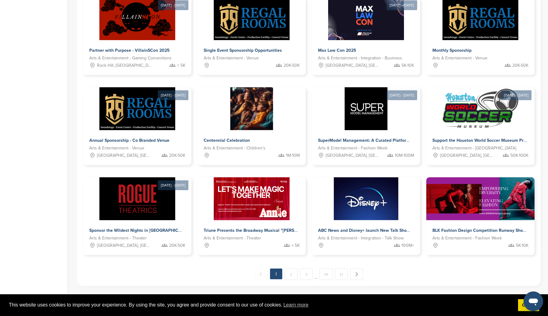
scroll to position [222, 0]
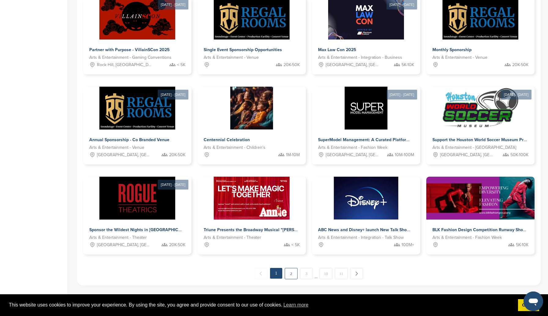
click at [292, 274] on link "2" at bounding box center [291, 273] width 13 height 11
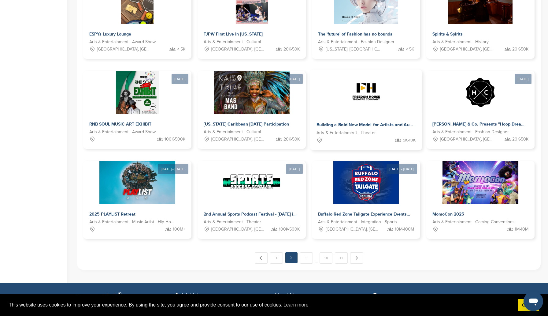
scroll to position [254, 0]
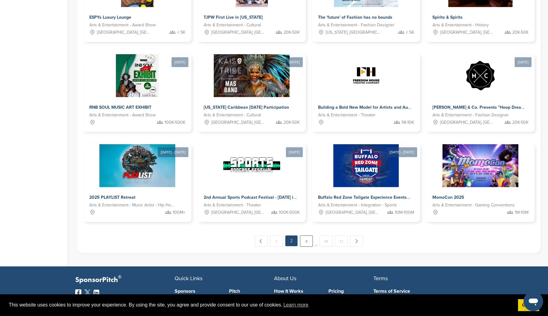
click at [304, 242] on link "3" at bounding box center [306, 240] width 13 height 11
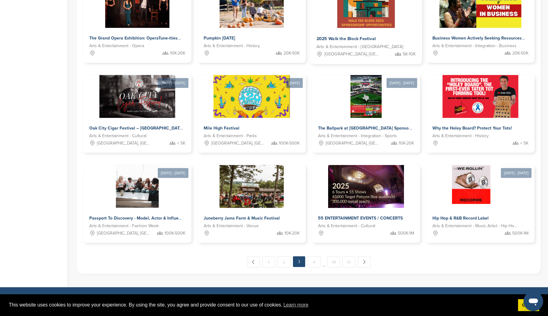
scroll to position [234, 0]
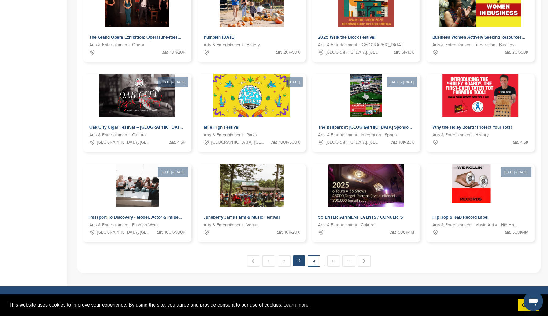
click at [315, 261] on link "4" at bounding box center [314, 260] width 13 height 11
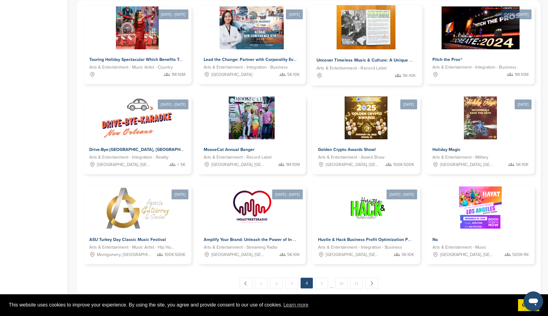
scroll to position [218, 0]
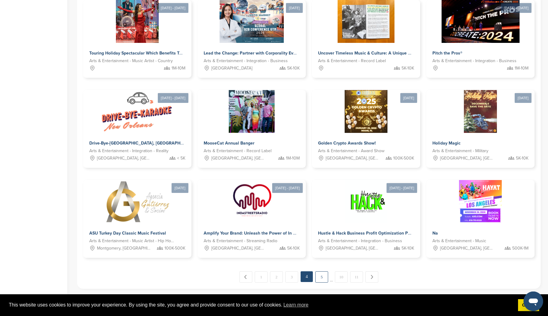
click at [322, 278] on link "5" at bounding box center [321, 276] width 13 height 11
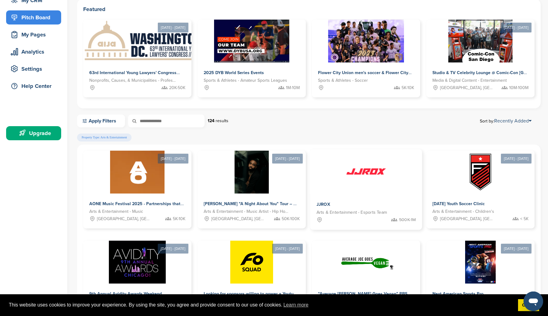
scroll to position [0, 0]
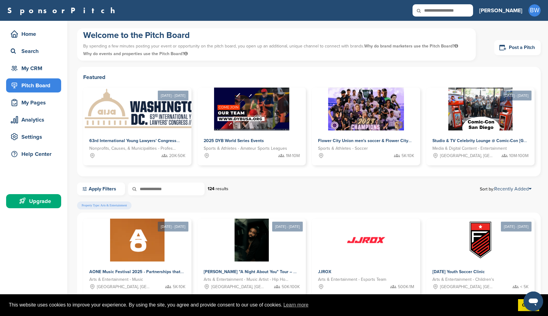
click at [176, 188] on input "text" at bounding box center [166, 188] width 76 height 13
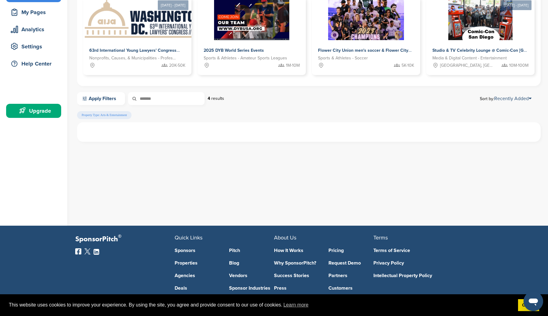
scroll to position [91, 0]
click at [108, 99] on link "Apply Filters" at bounding box center [101, 98] width 48 height 13
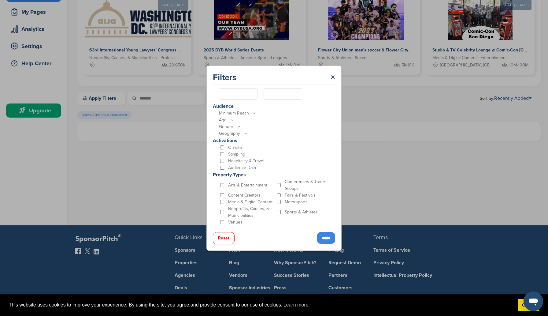
click at [221, 188] on div "Arts & Entertainment" at bounding box center [247, 184] width 57 height 13
click at [324, 239] on input "*****" at bounding box center [326, 238] width 18 height 12
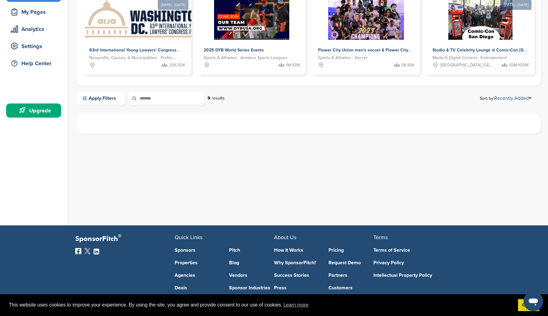
click at [183, 100] on input "*******" at bounding box center [166, 98] width 76 height 13
type input "*"
type input "*****"
click at [310, 134] on link "2" at bounding box center [309, 132] width 13 height 11
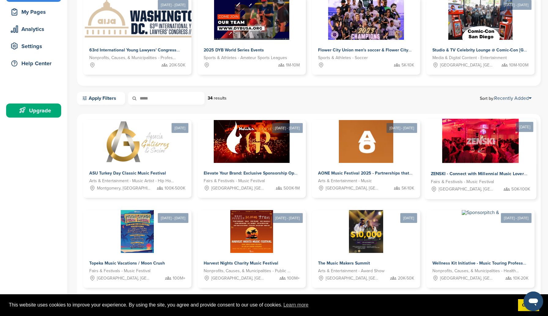
click at [462, 144] on img at bounding box center [480, 141] width 76 height 44
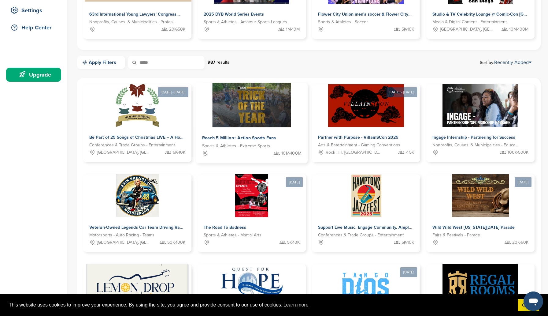
scroll to position [124, 0]
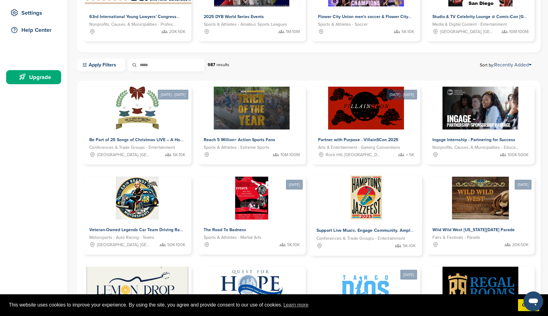
click at [363, 192] on img at bounding box center [366, 197] width 33 height 44
